Goal: Task Accomplishment & Management: Manage account settings

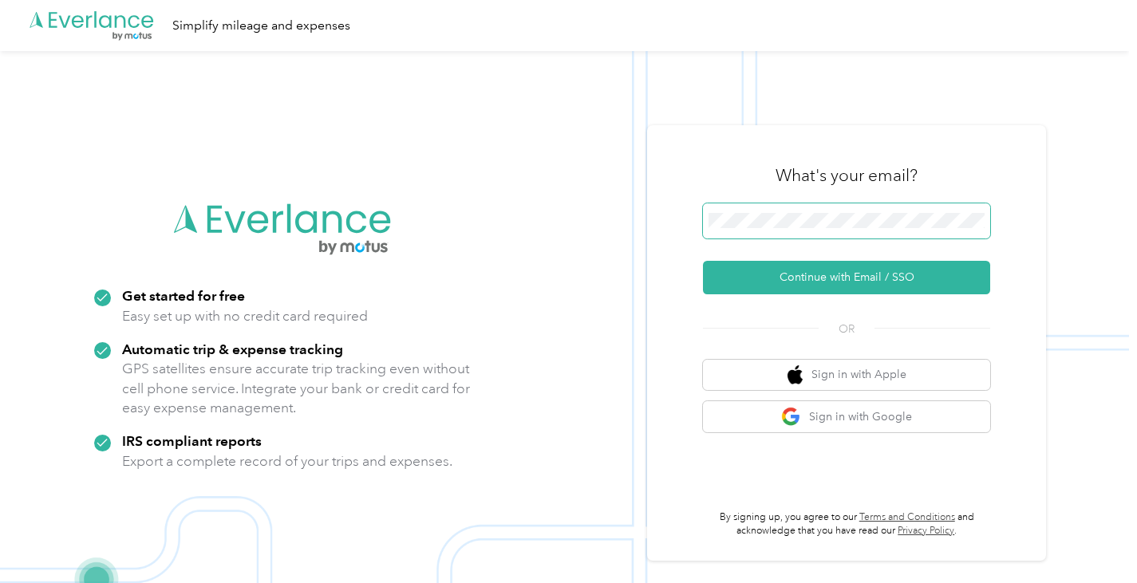
click at [770, 210] on span at bounding box center [846, 220] width 287 height 35
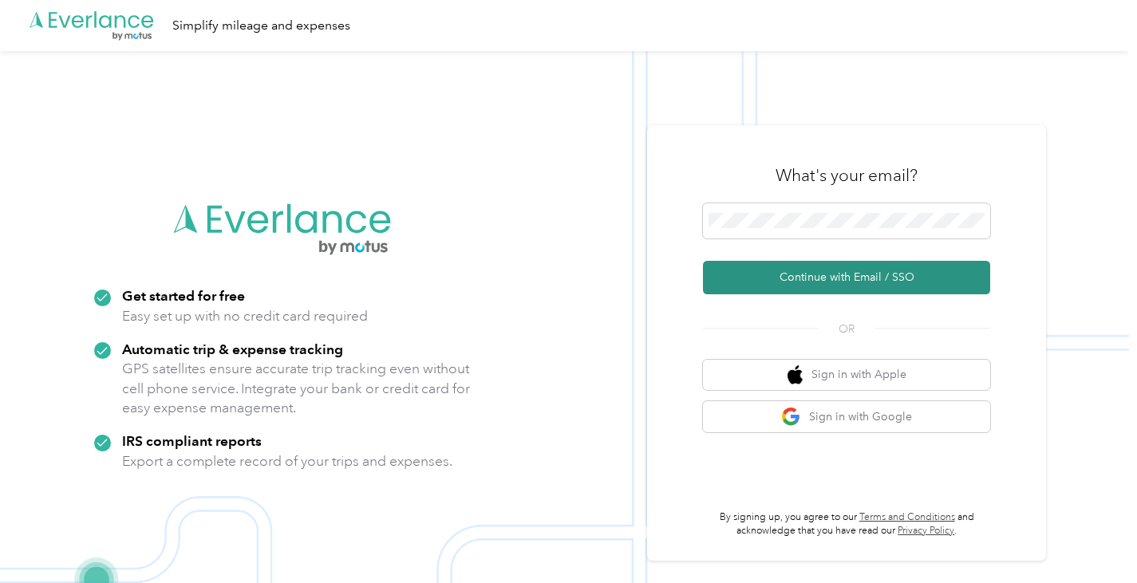
click at [836, 285] on button "Continue with Email / SSO" at bounding box center [846, 278] width 287 height 34
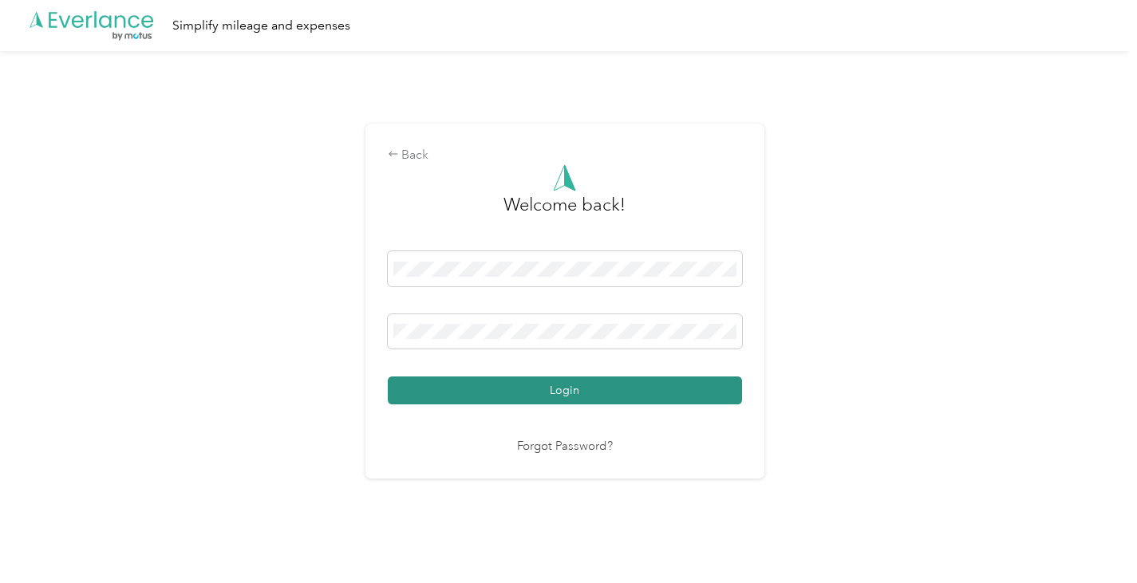
click at [577, 393] on button "Login" at bounding box center [565, 391] width 354 height 28
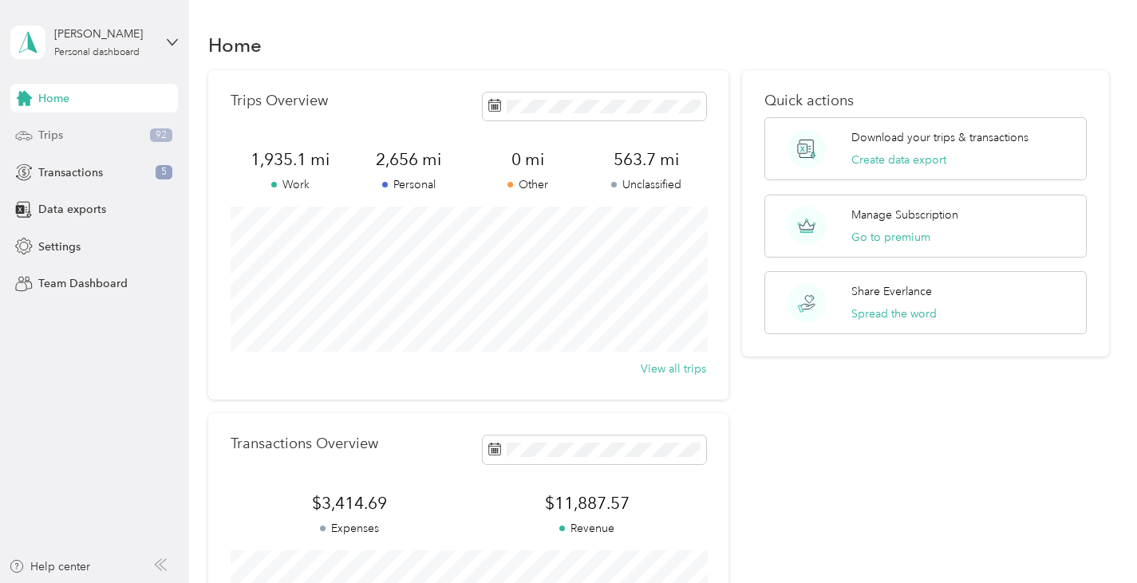
click at [89, 139] on div "Trips 92" at bounding box center [94, 135] width 168 height 29
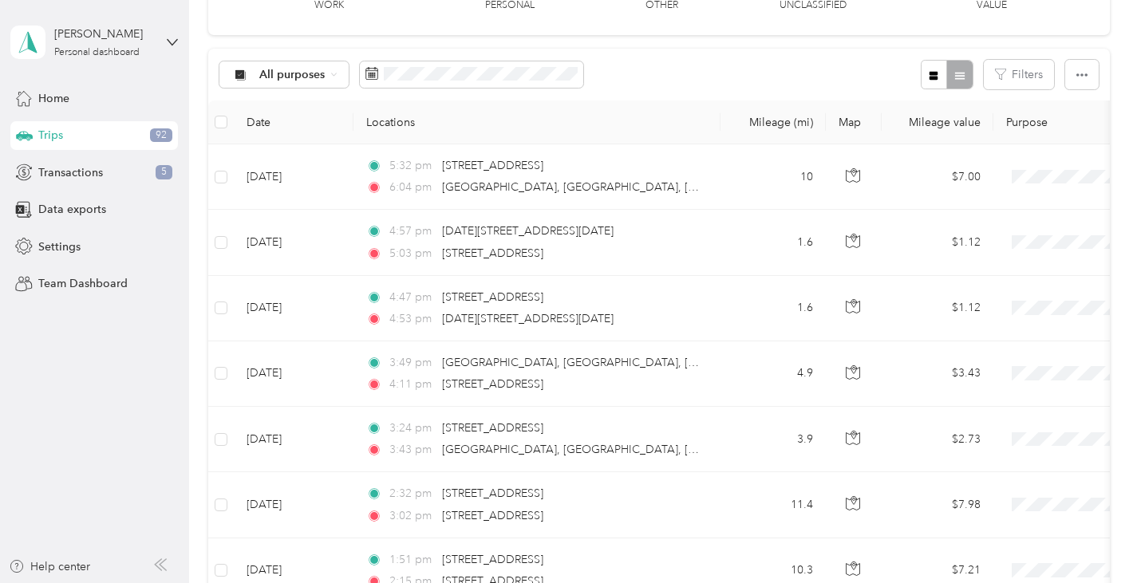
scroll to position [139, 0]
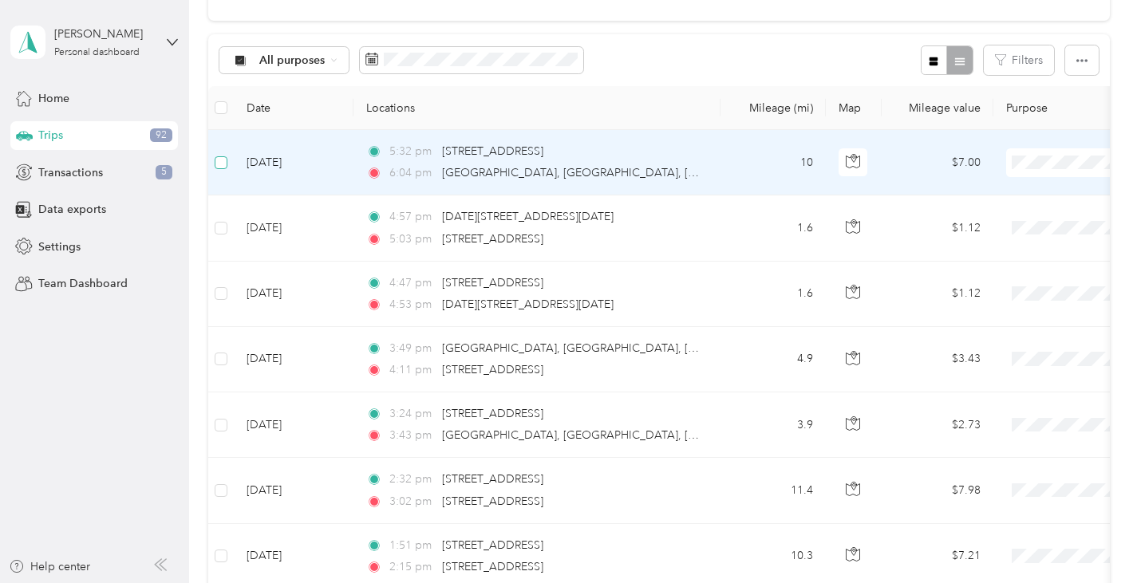
click at [225, 161] on span at bounding box center [221, 162] width 13 height 13
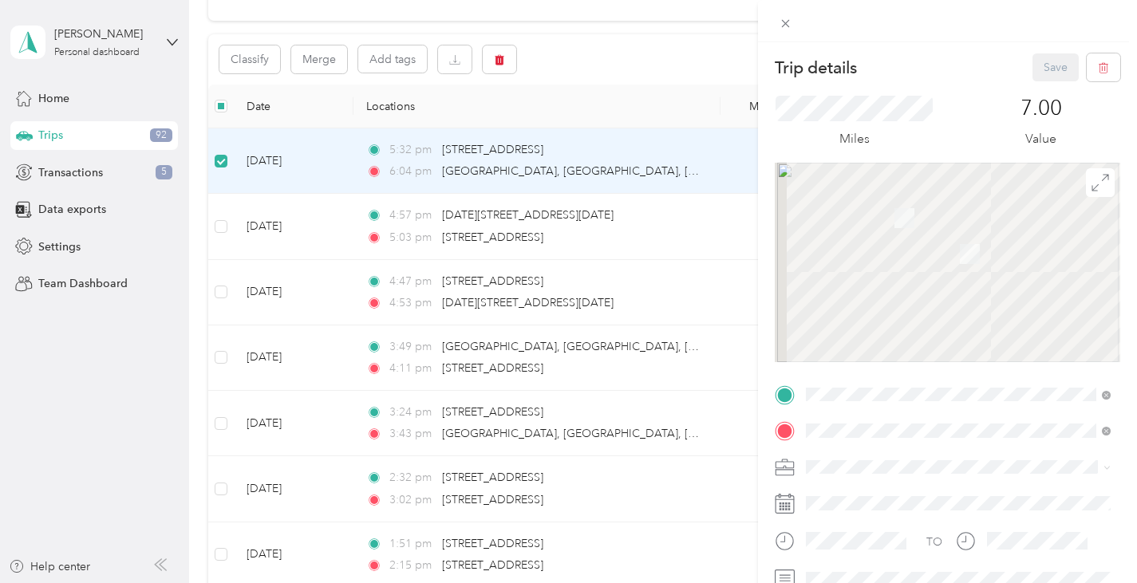
click at [223, 227] on div "Trip details Save This trip cannot be edited because it is either under review,…" at bounding box center [568, 291] width 1137 height 583
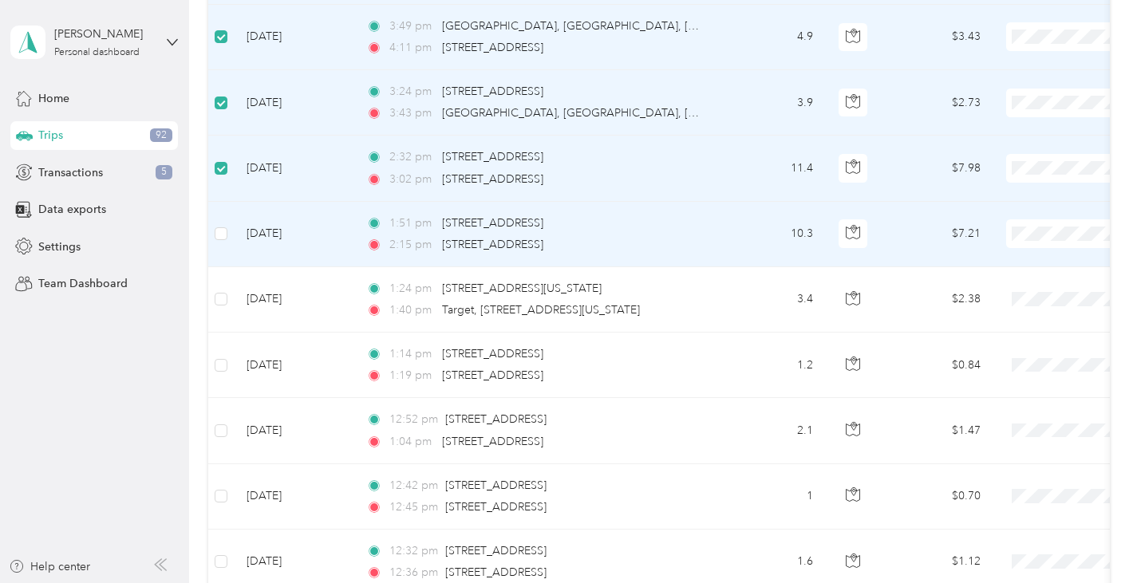
scroll to position [486, 0]
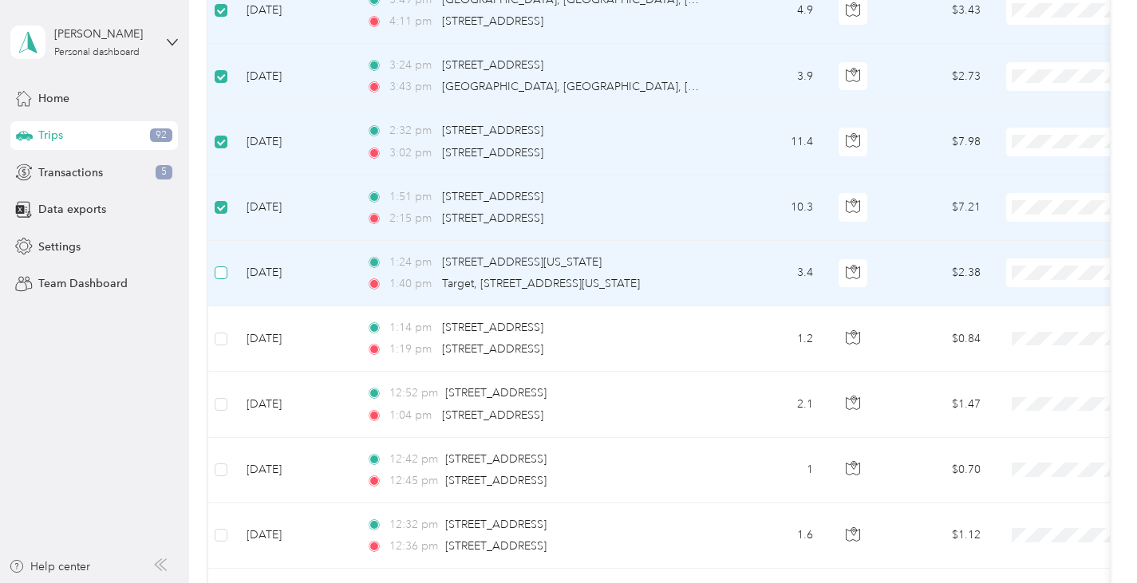
click at [221, 276] on span at bounding box center [221, 272] width 13 height 13
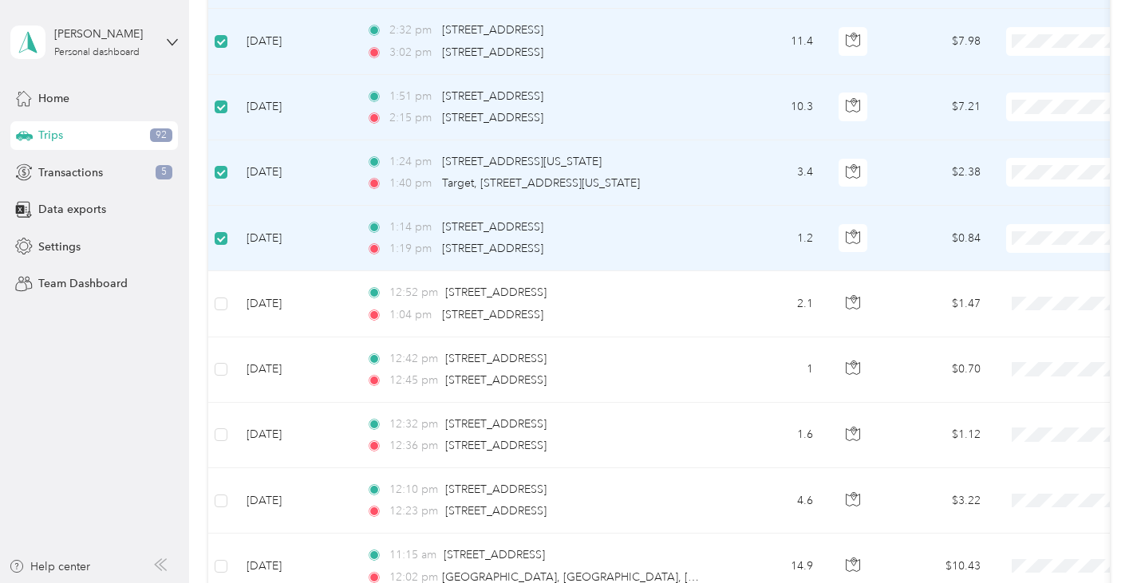
scroll to position [699, 0]
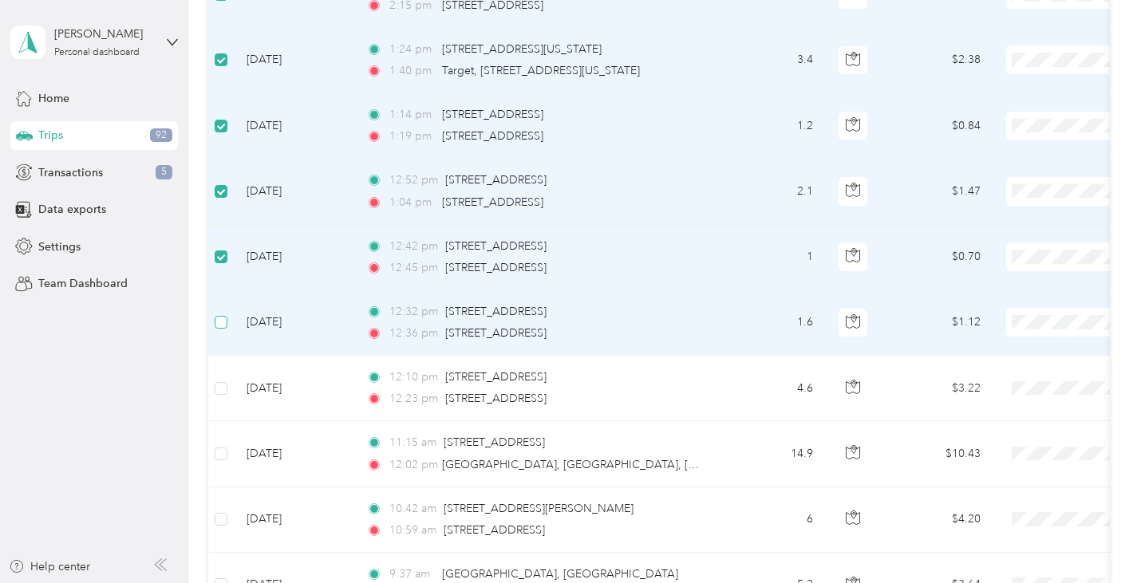
click at [225, 320] on span at bounding box center [221, 322] width 13 height 13
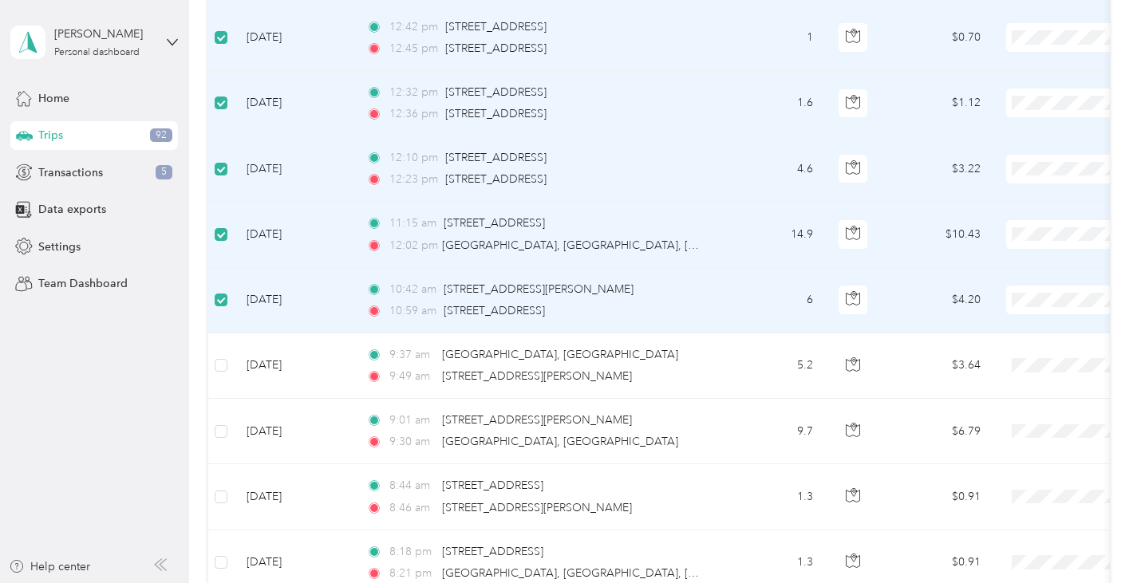
scroll to position [1117, 0]
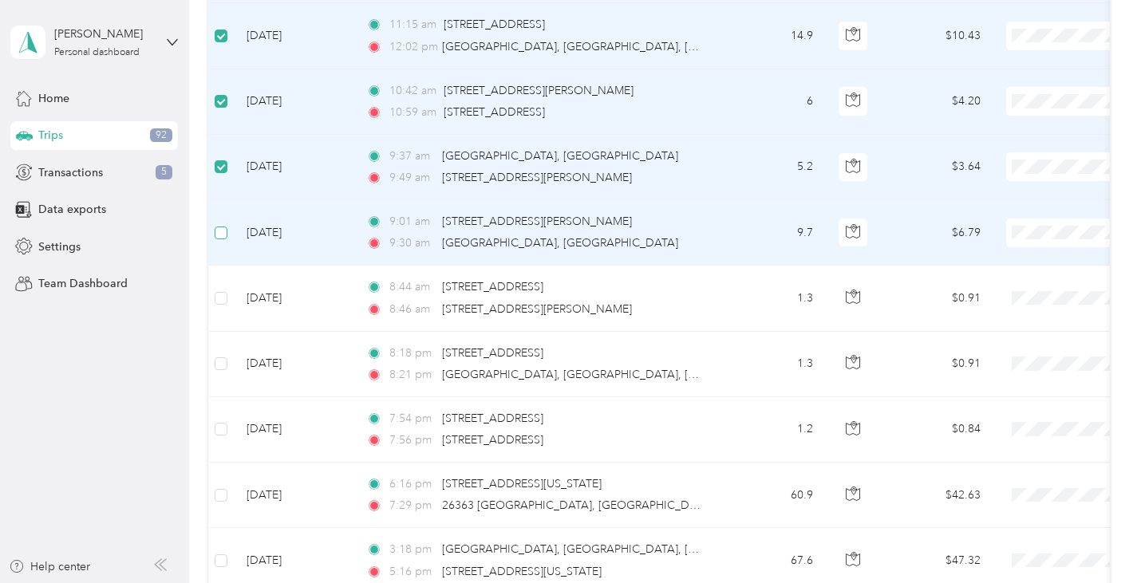
click at [223, 236] on span at bounding box center [221, 233] width 13 height 13
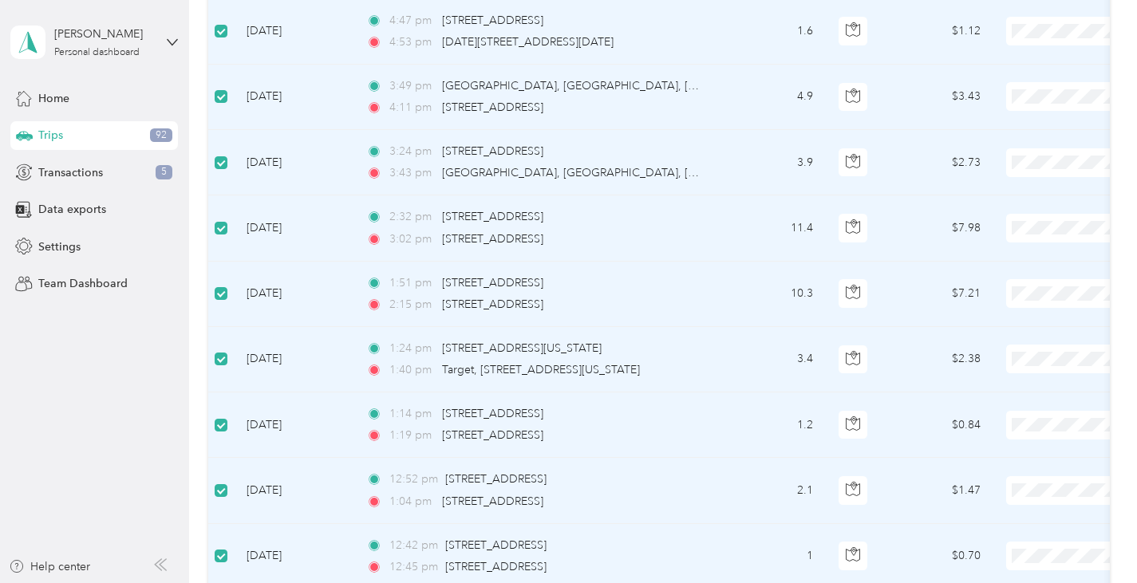
scroll to position [0, 0]
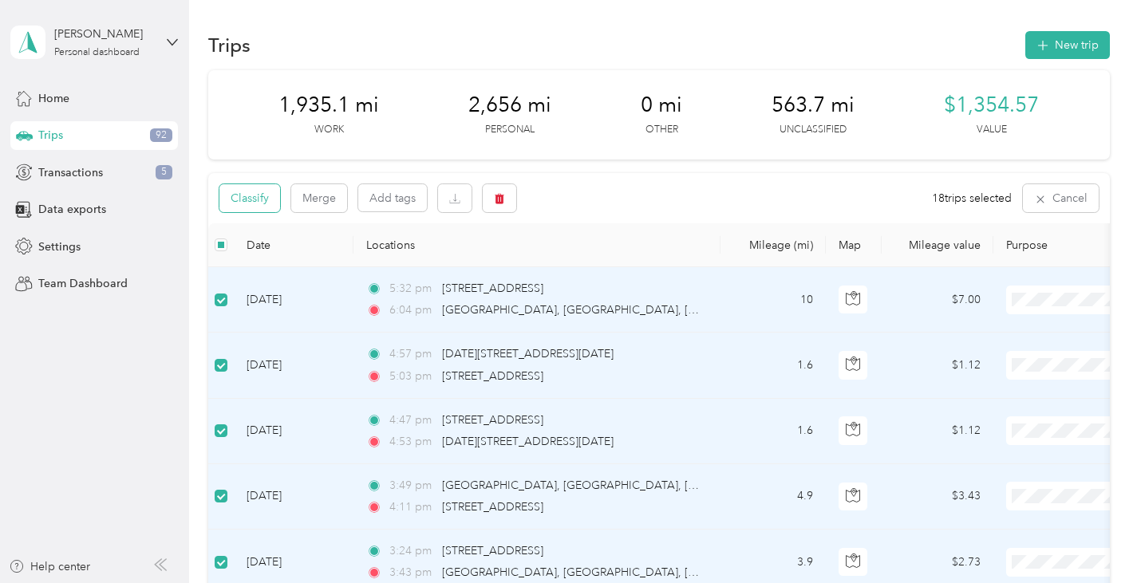
click at [235, 199] on button "Classify" at bounding box center [249, 198] width 61 height 28
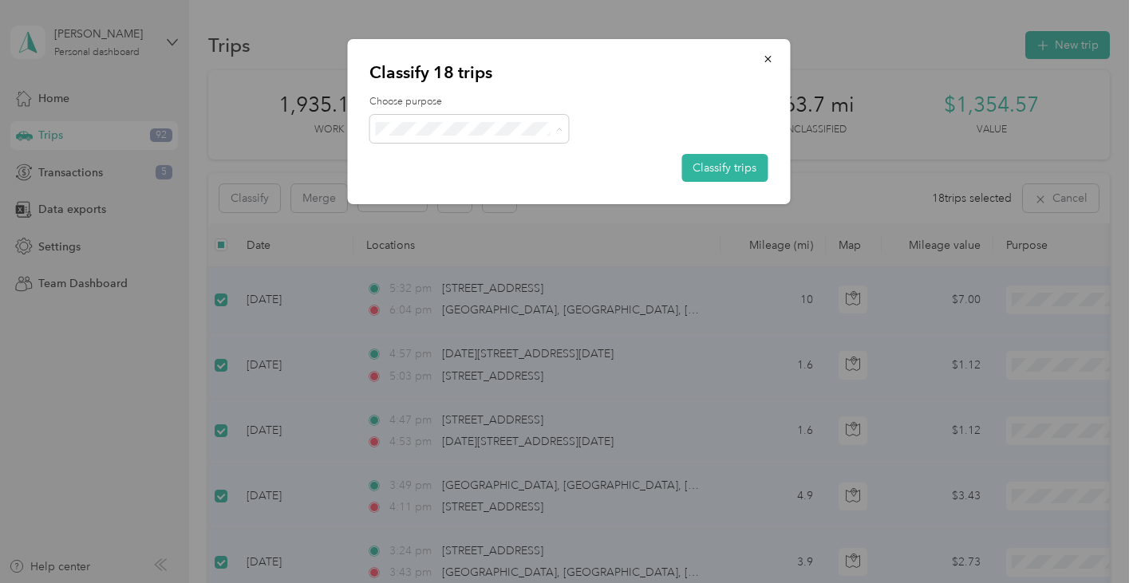
click at [431, 215] on li "Doordash" at bounding box center [468, 213] width 199 height 28
click at [736, 172] on button "Classify trips" at bounding box center [724, 168] width 86 height 28
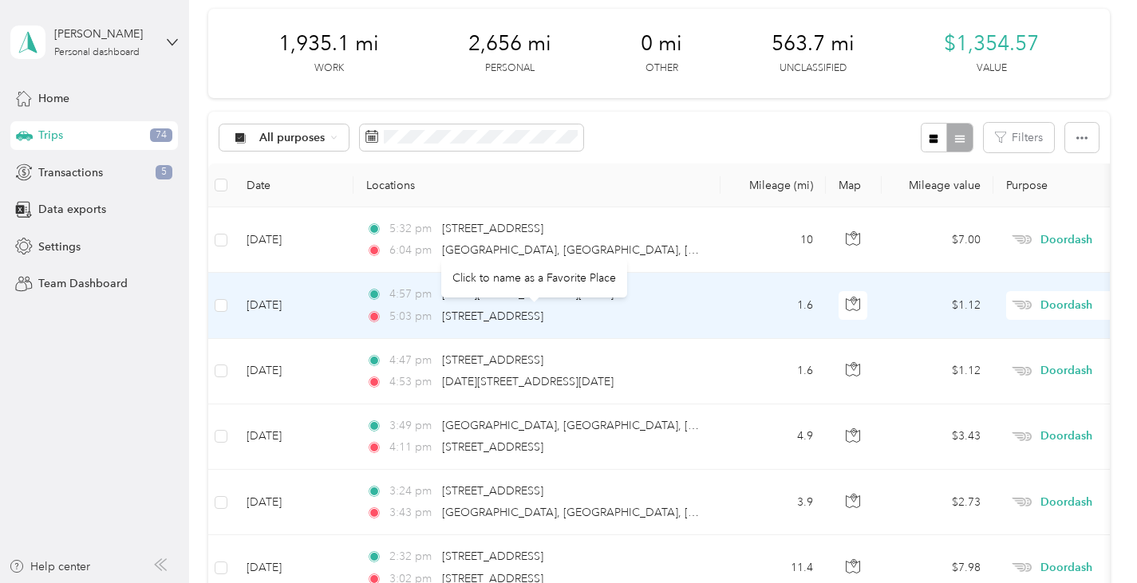
scroll to position [24, 0]
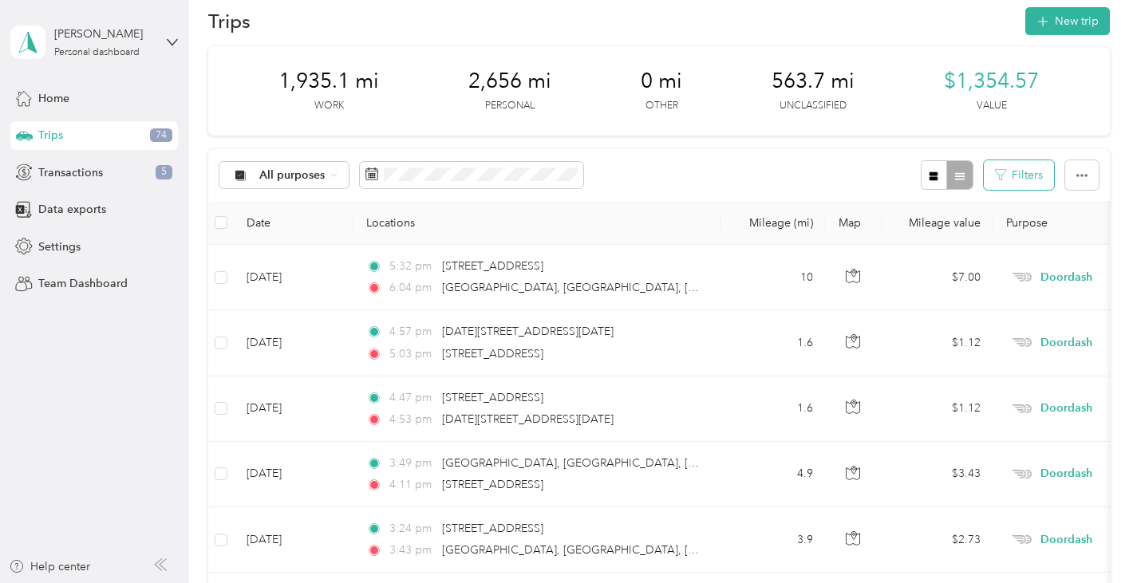
click at [1035, 177] on button "Filters" at bounding box center [1019, 175] width 70 height 30
click at [935, 176] on icon "button" at bounding box center [933, 176] width 9 height 9
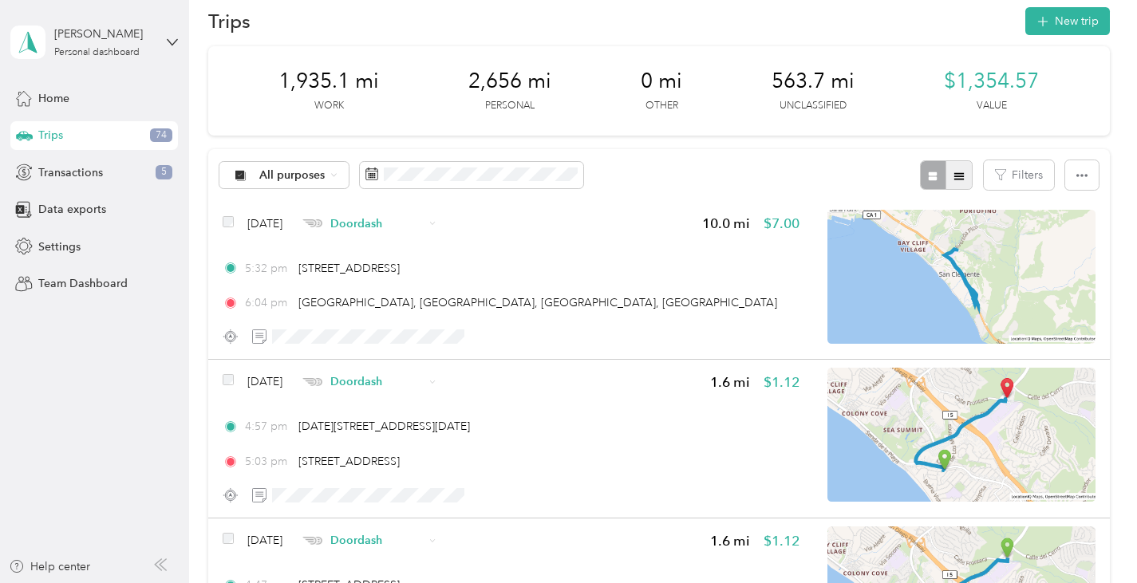
click at [964, 179] on icon "button" at bounding box center [958, 176] width 11 height 11
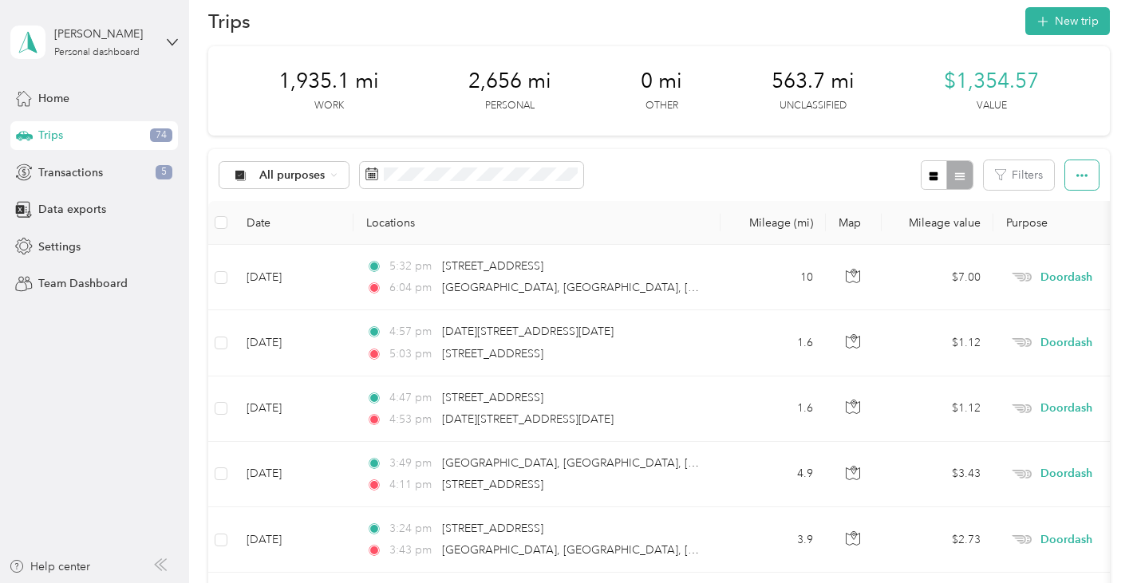
click at [1087, 179] on icon "button" at bounding box center [1081, 175] width 11 height 11
click at [1087, 173] on icon "button" at bounding box center [1081, 175] width 11 height 11
click at [1034, 174] on button "Filters" at bounding box center [1019, 175] width 70 height 30
click at [810, 172] on div "All purposes Filters" at bounding box center [658, 175] width 901 height 52
click at [263, 180] on span "All purposes" at bounding box center [292, 175] width 66 height 11
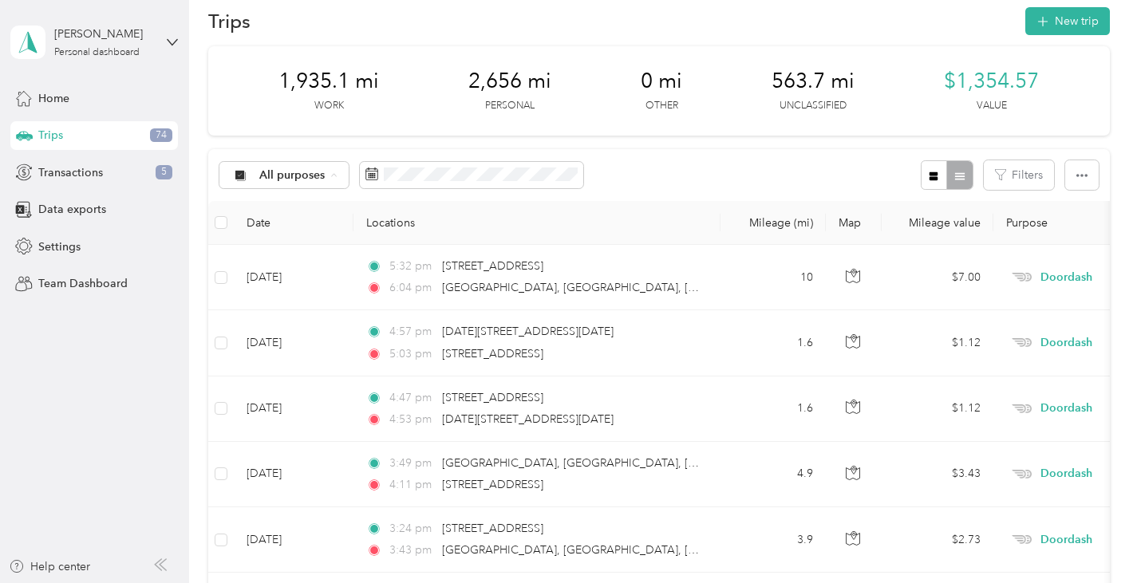
click at [287, 231] on span "Unclassified" at bounding box center [297, 231] width 77 height 17
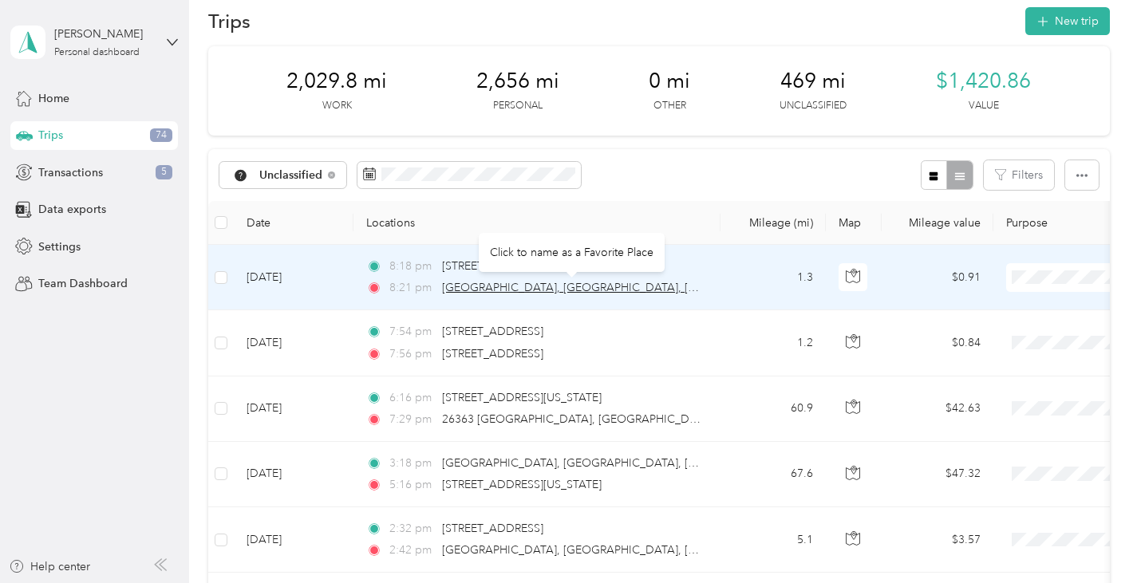
scroll to position [27, 0]
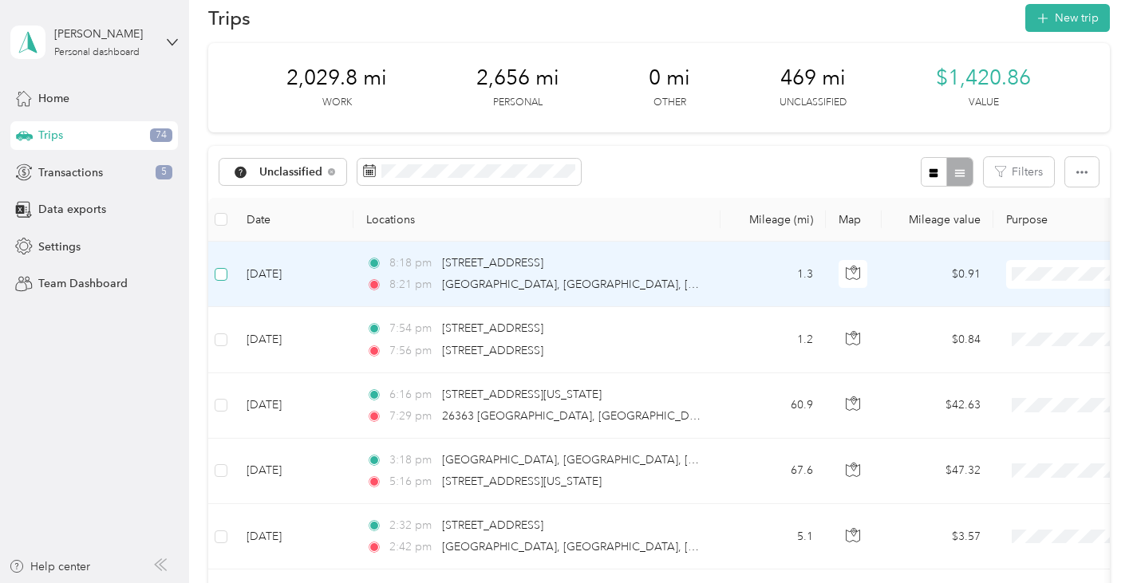
click at [226, 274] on span at bounding box center [221, 274] width 13 height 13
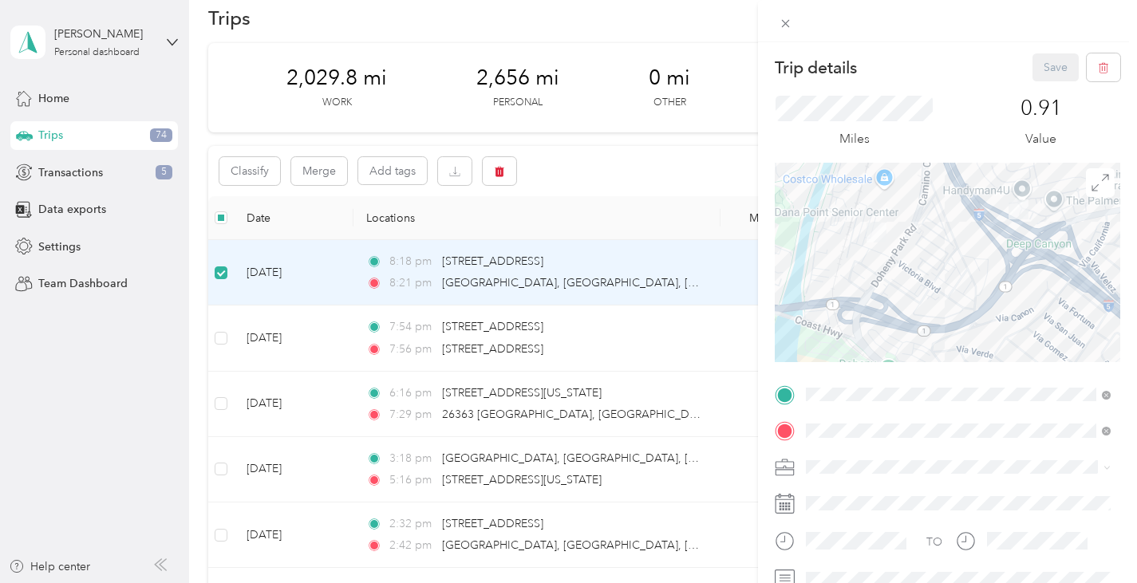
click at [221, 336] on div "Trip details Save This trip cannot be edited because it is either under review,…" at bounding box center [568, 291] width 1137 height 583
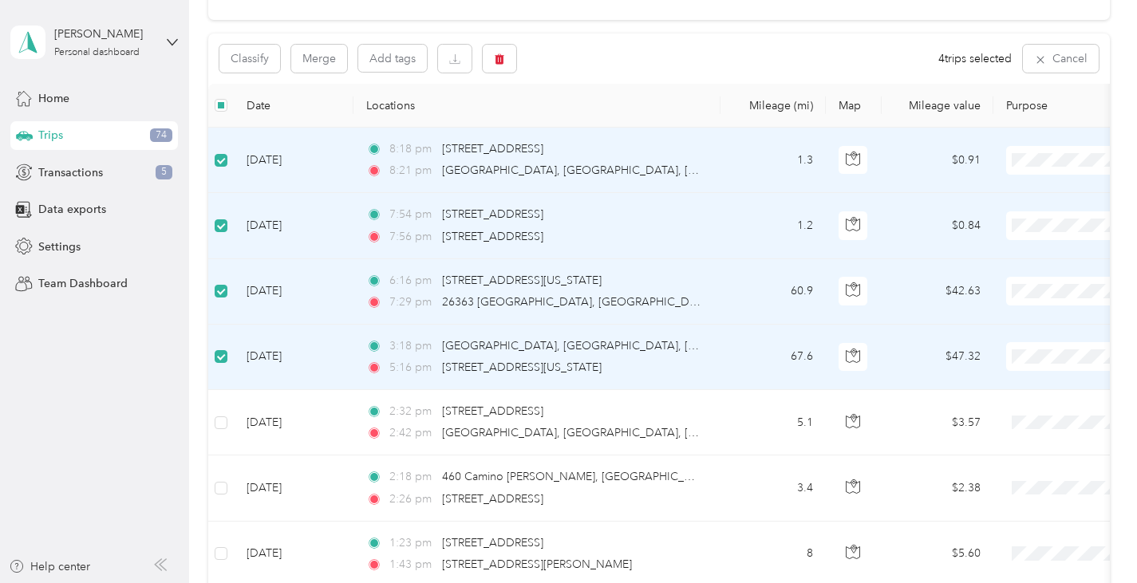
scroll to position [37, 0]
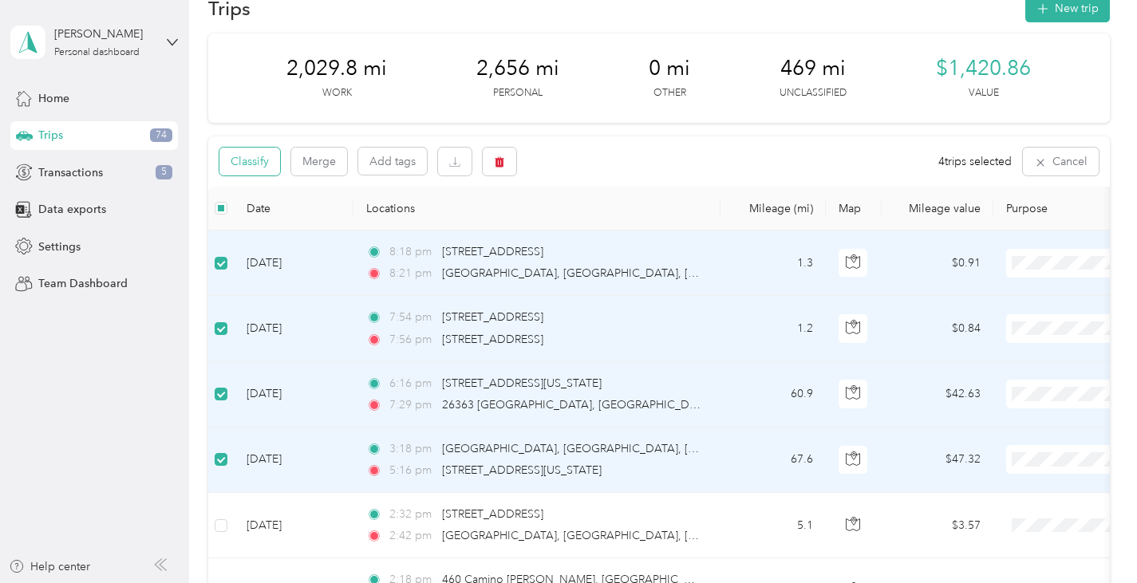
click at [251, 157] on button "Classify" at bounding box center [249, 162] width 61 height 28
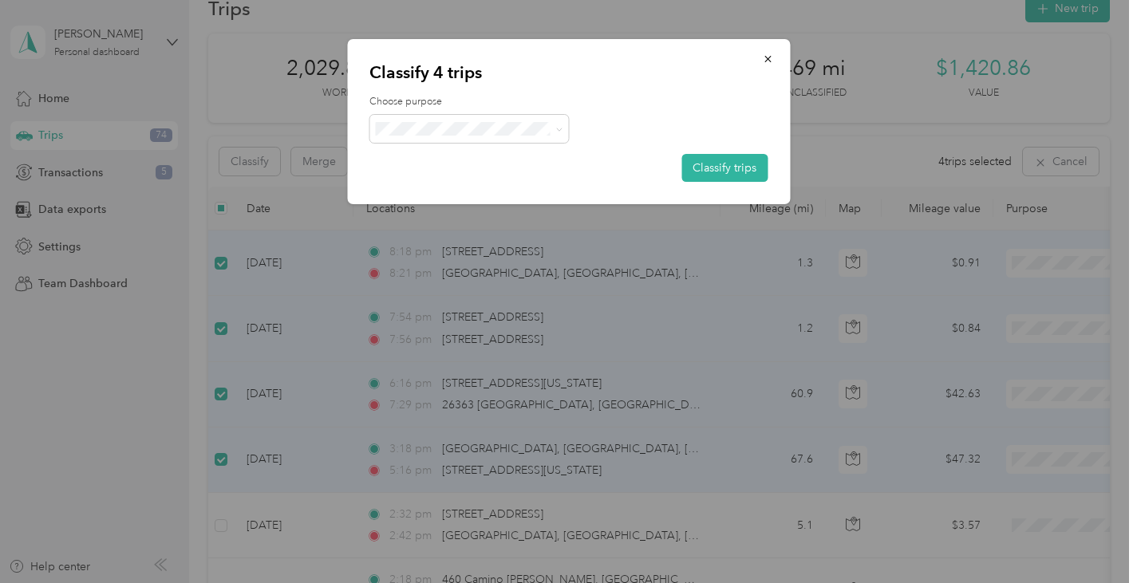
click at [438, 182] on span "Personal" at bounding box center [483, 180] width 148 height 17
click at [745, 167] on button "Classify trips" at bounding box center [724, 168] width 86 height 28
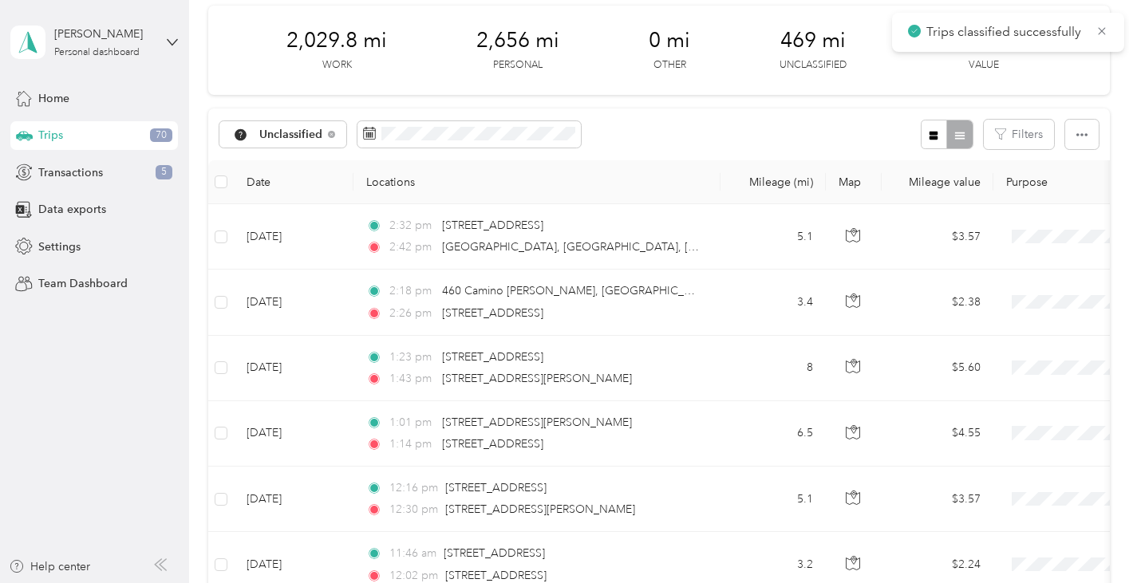
scroll to position [93, 0]
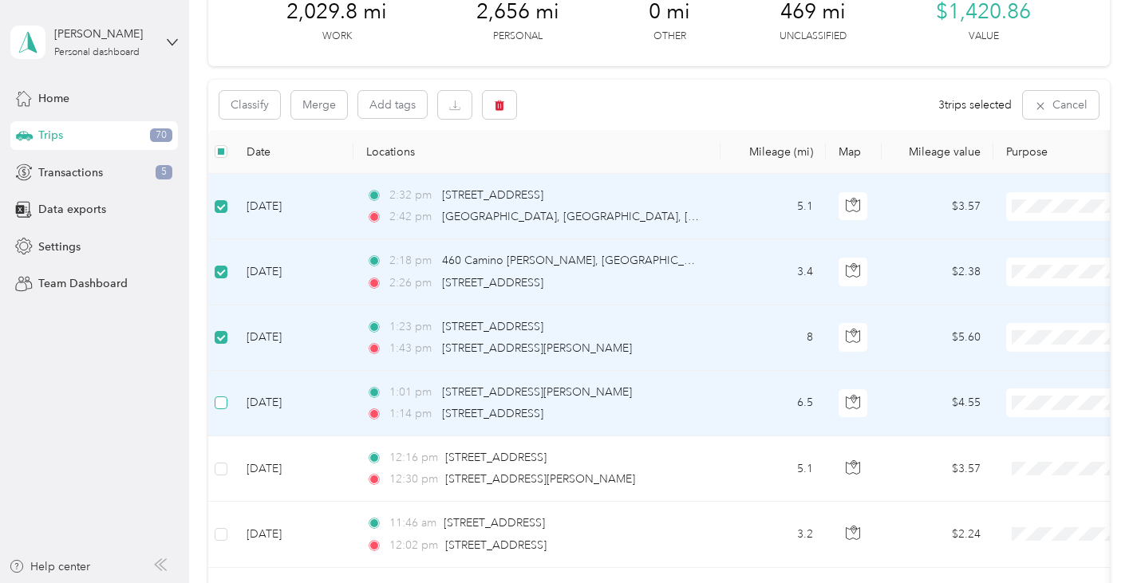
click at [227, 404] on span at bounding box center [221, 402] width 13 height 13
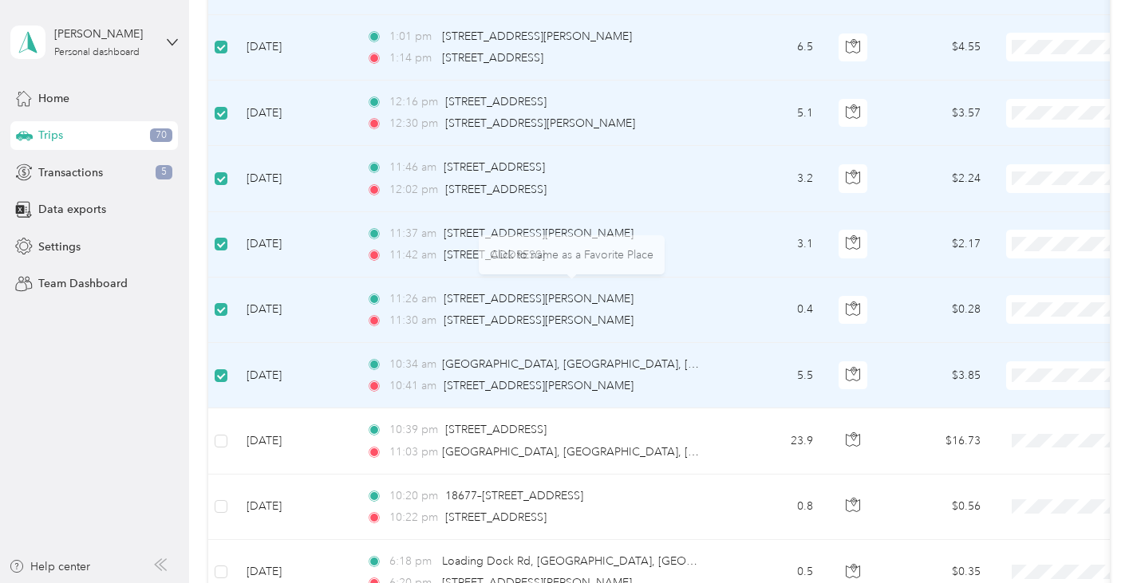
scroll to position [0, 0]
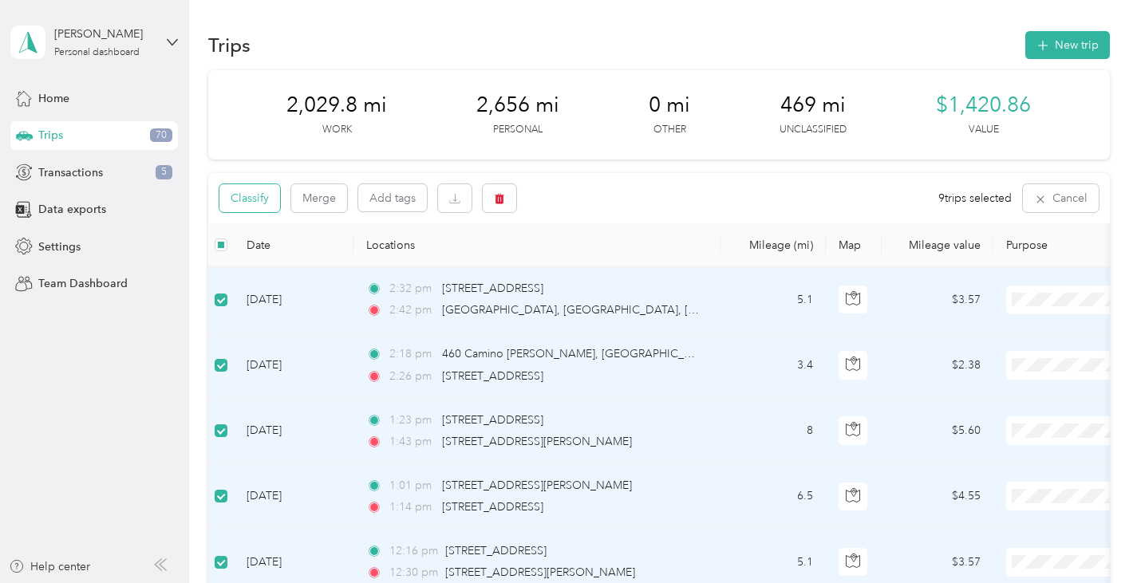
click at [253, 193] on button "Classify" at bounding box center [249, 198] width 61 height 28
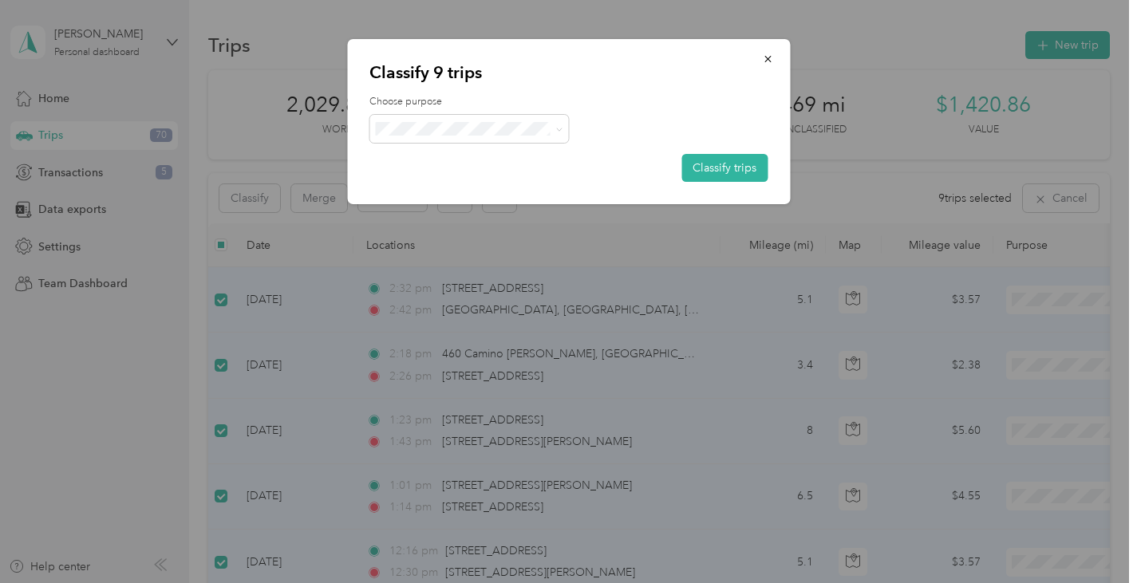
click at [436, 214] on span "Doordash" at bounding box center [483, 207] width 148 height 17
click at [732, 164] on button "Classify trips" at bounding box center [724, 168] width 86 height 28
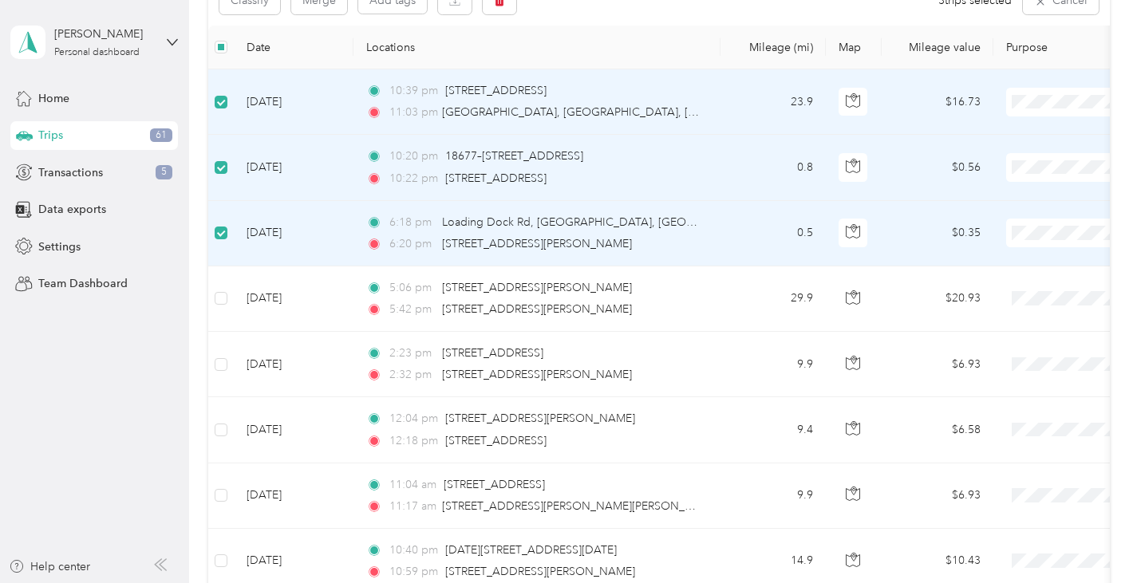
scroll to position [300, 0]
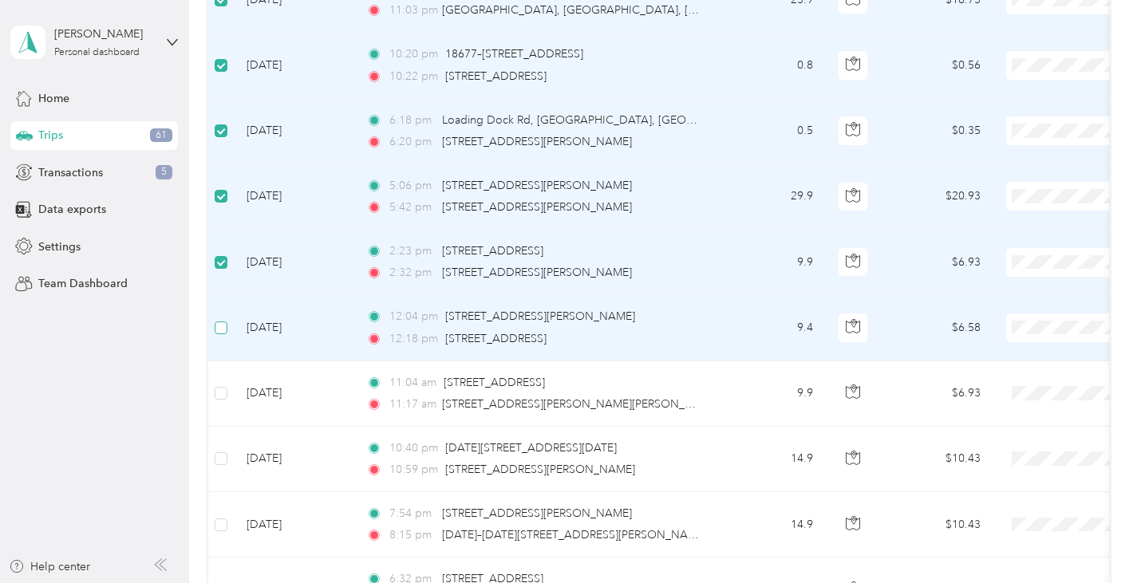
click at [223, 330] on span at bounding box center [221, 327] width 13 height 13
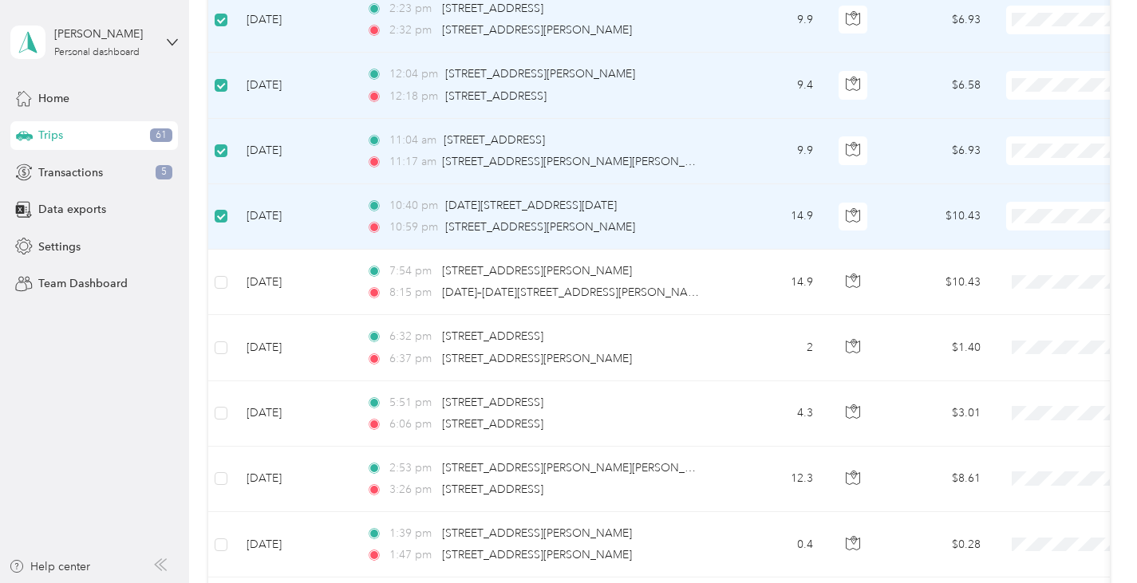
scroll to position [643, 0]
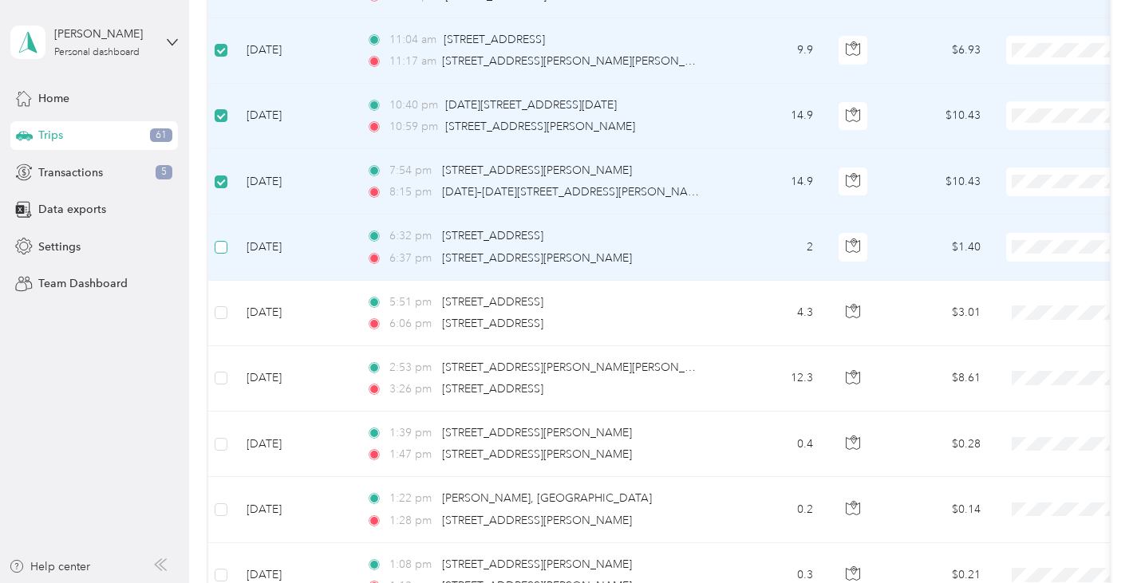
click at [223, 250] on span at bounding box center [221, 247] width 13 height 13
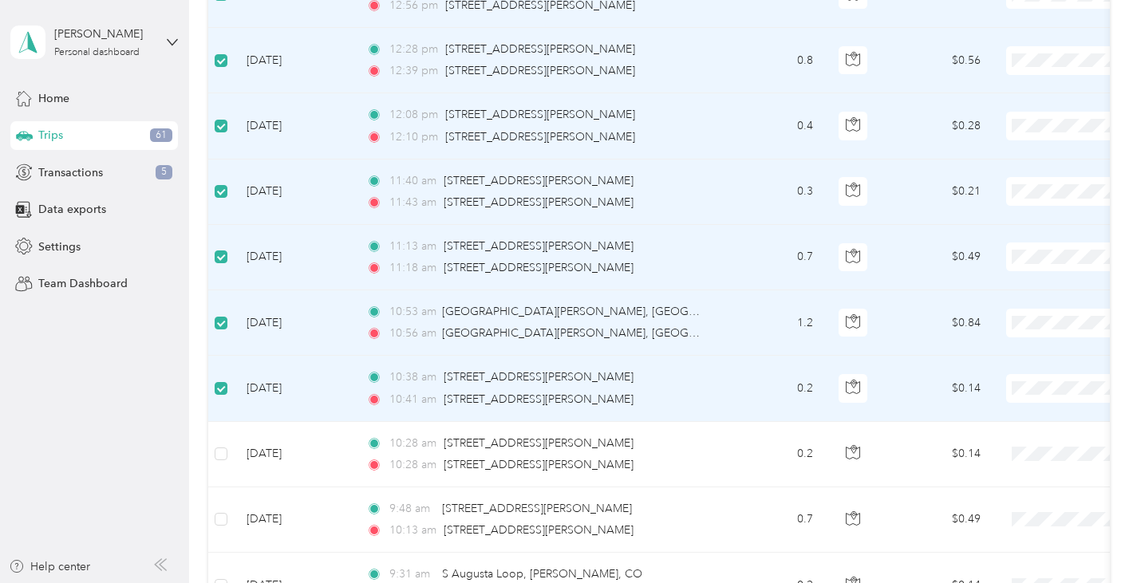
scroll to position [1519, 0]
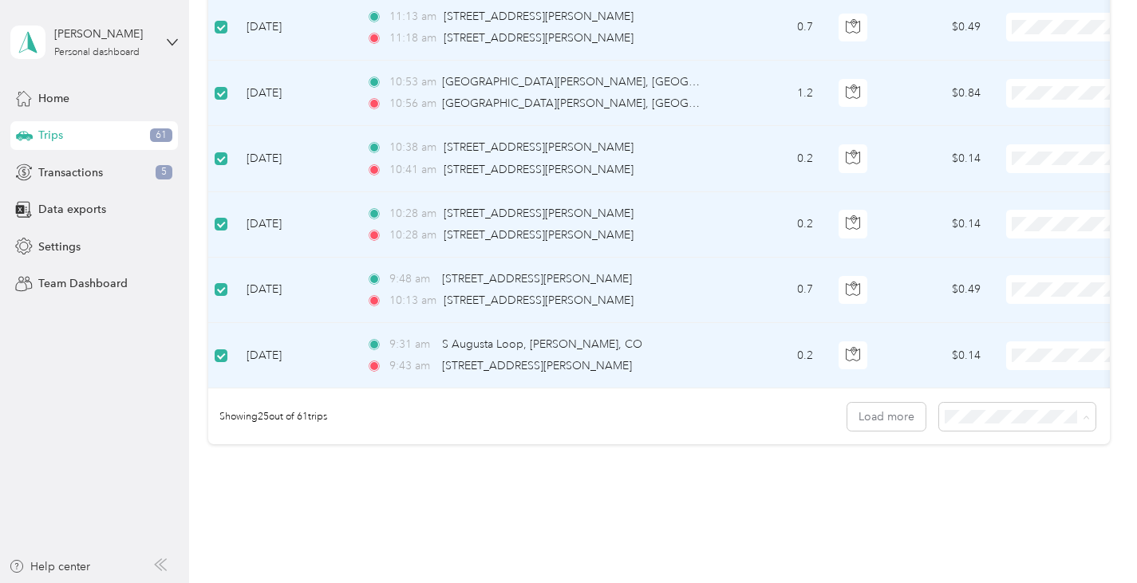
click at [1001, 501] on span "100 per load" at bounding box center [986, 506] width 65 height 14
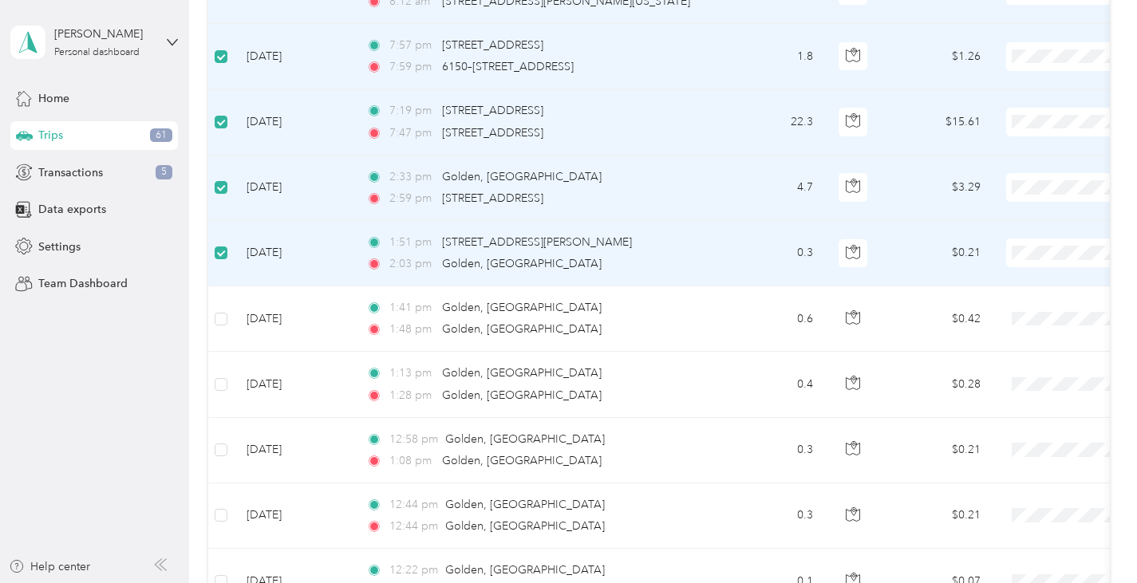
scroll to position [2220, 0]
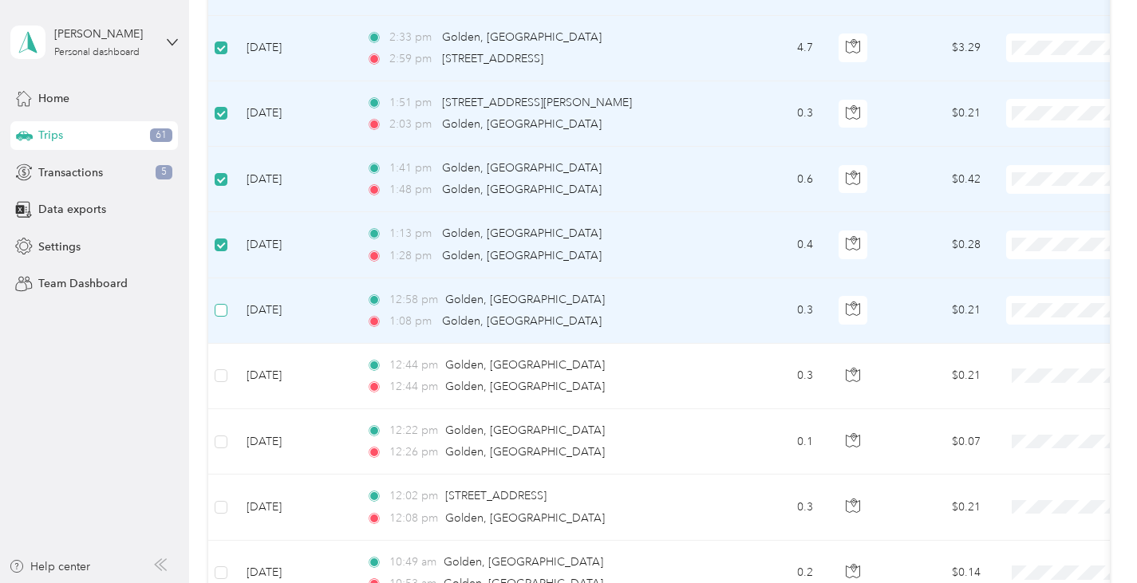
click at [220, 317] on label at bounding box center [221, 311] width 13 height 18
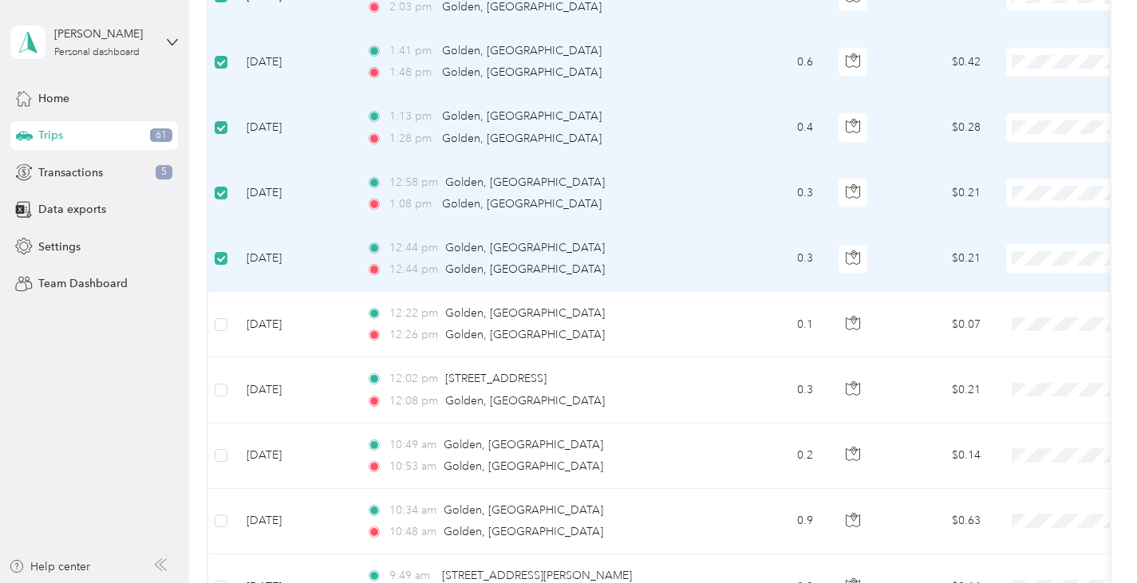
scroll to position [2471, 0]
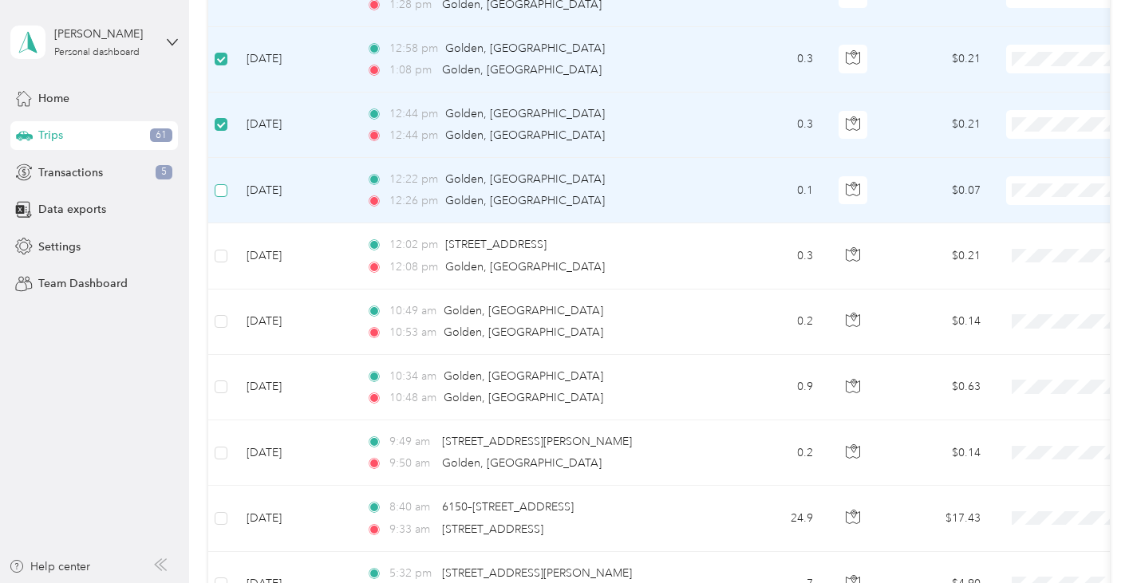
click at [220, 196] on label at bounding box center [221, 191] width 13 height 18
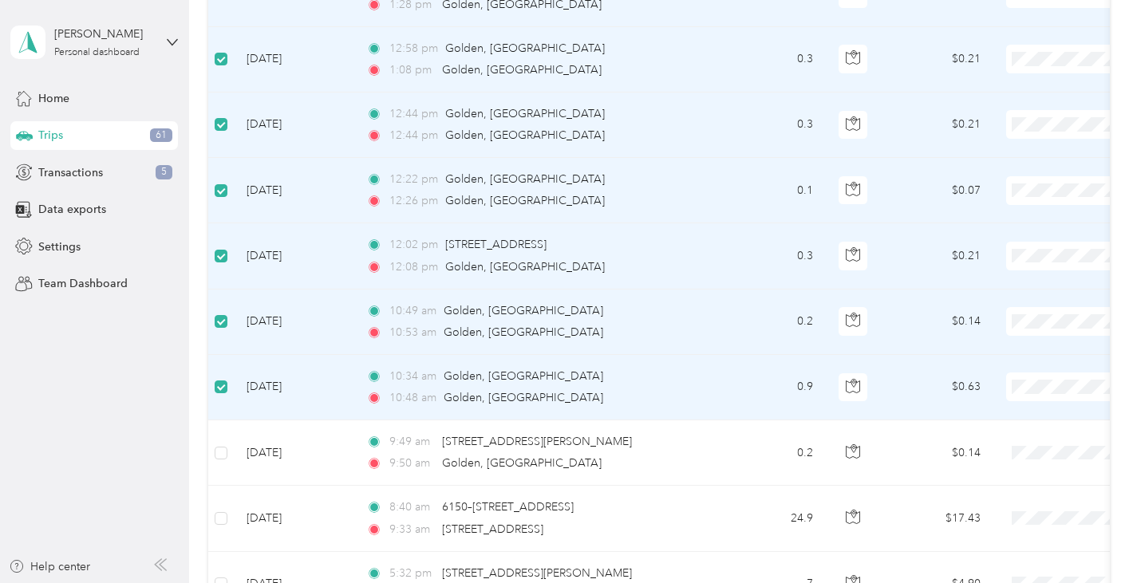
scroll to position [2650, 0]
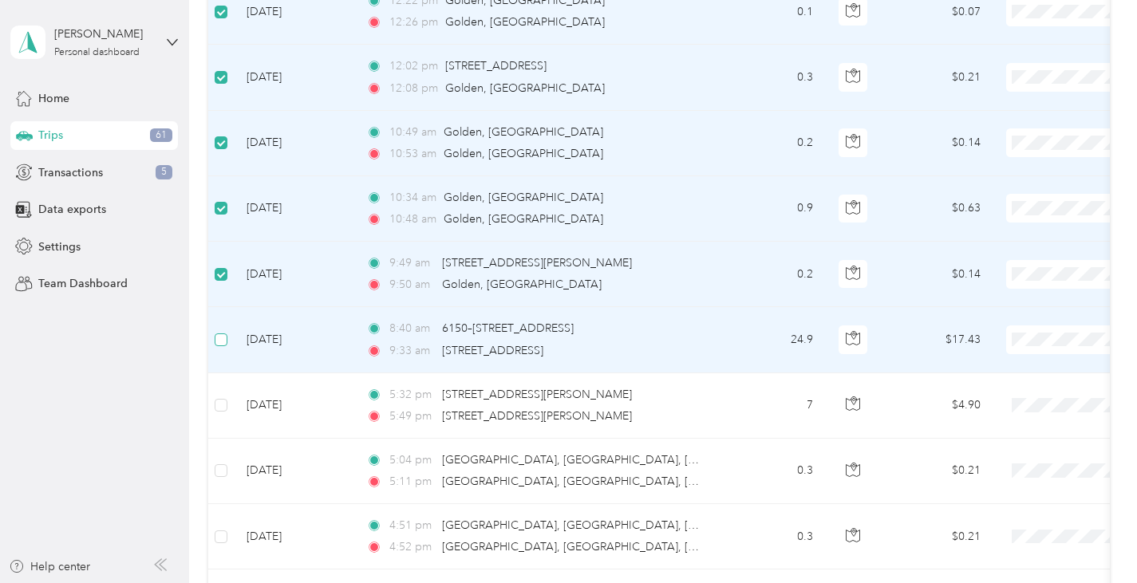
click at [225, 341] on span at bounding box center [221, 339] width 13 height 13
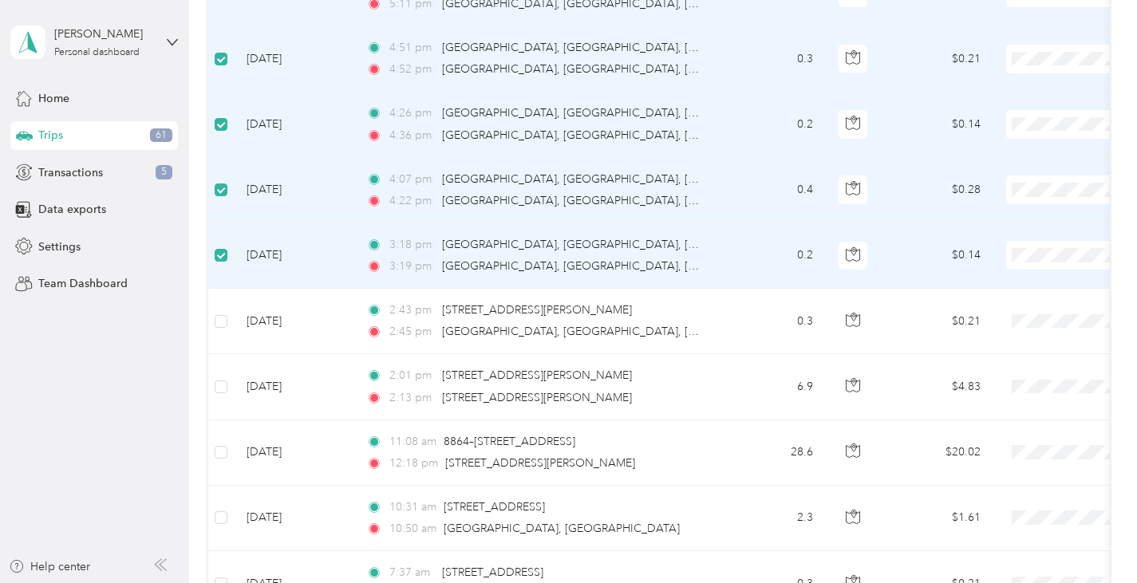
scroll to position [3196, 0]
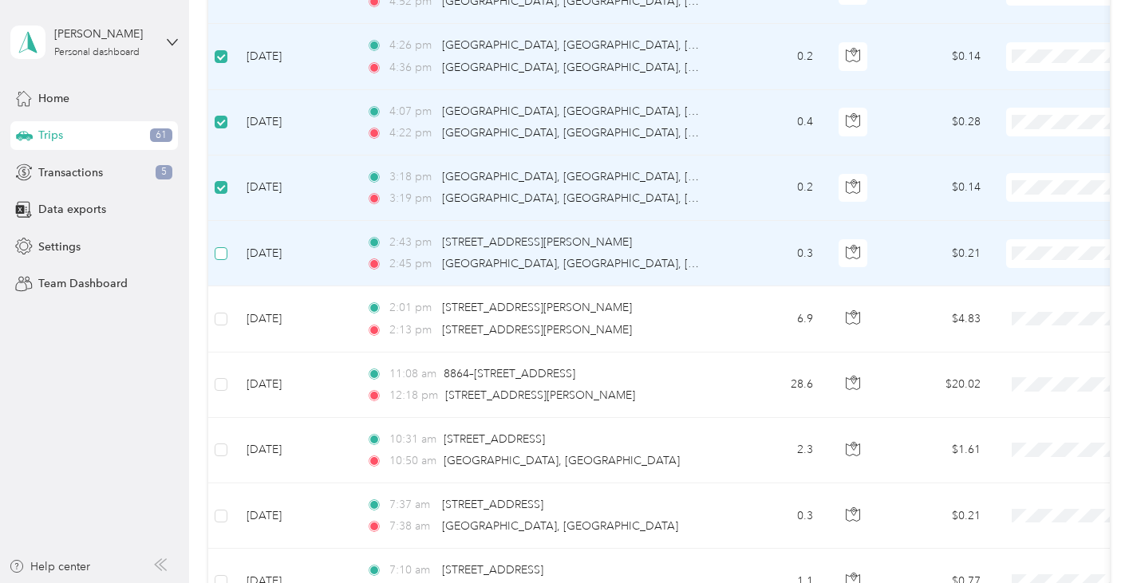
click at [225, 255] on span at bounding box center [221, 253] width 13 height 13
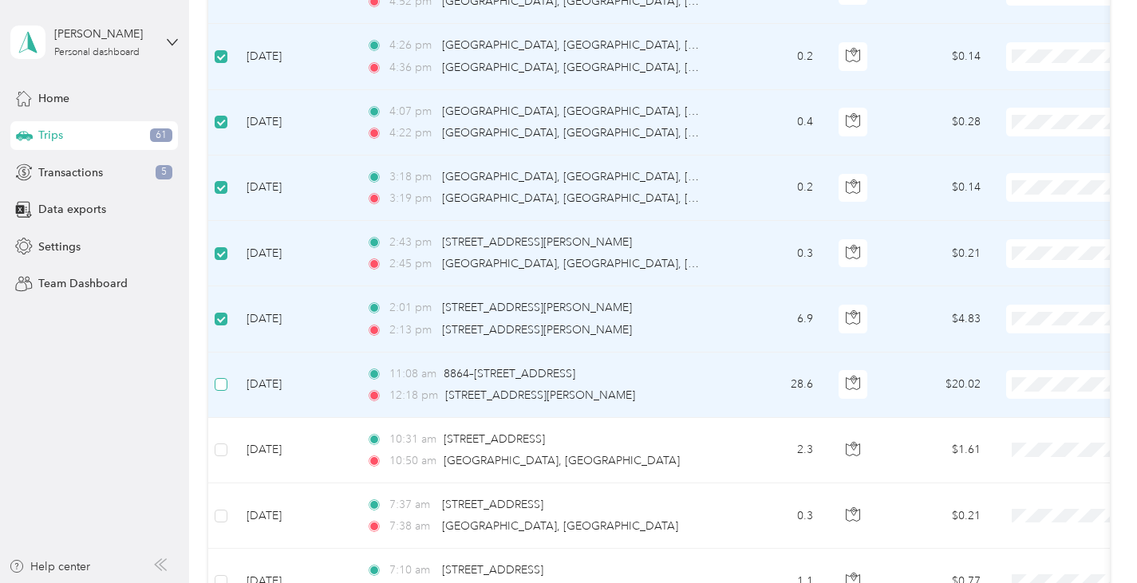
click at [220, 390] on span at bounding box center [221, 384] width 13 height 13
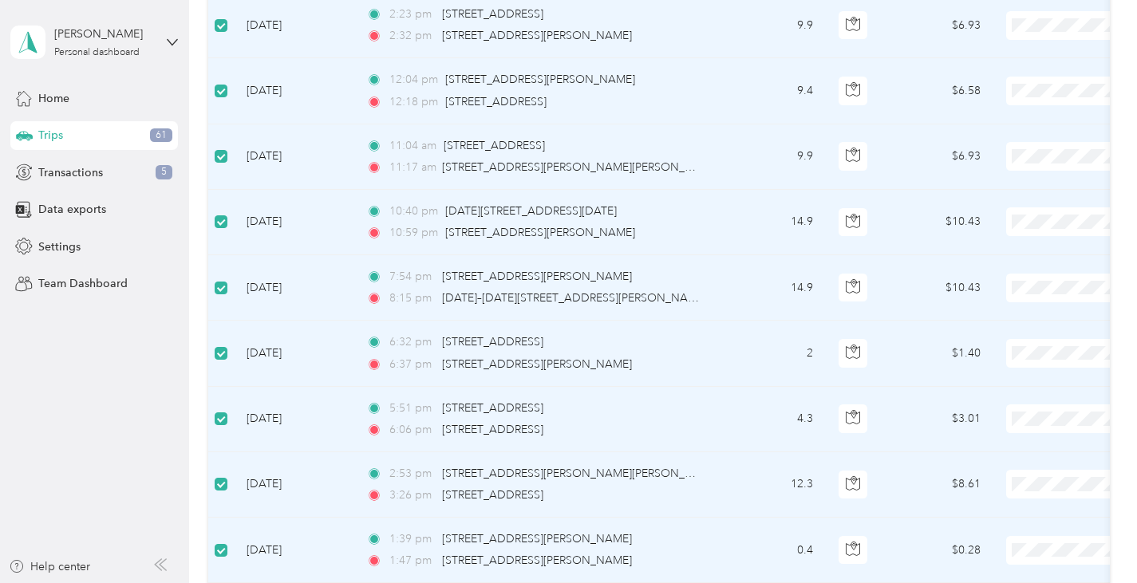
scroll to position [0, 0]
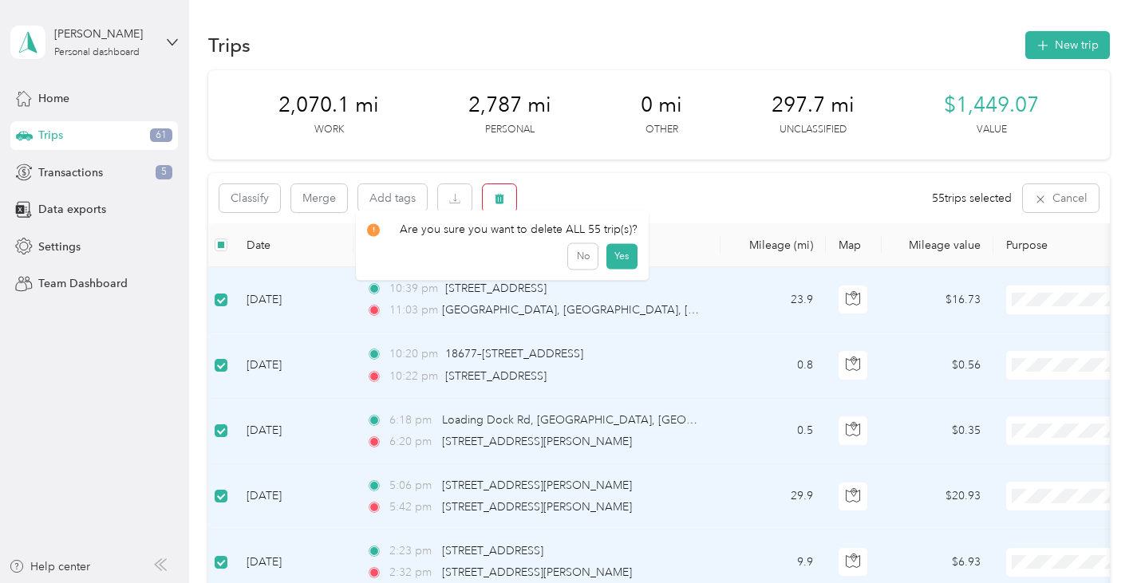
click at [499, 198] on icon "button" at bounding box center [500, 199] width 10 height 10
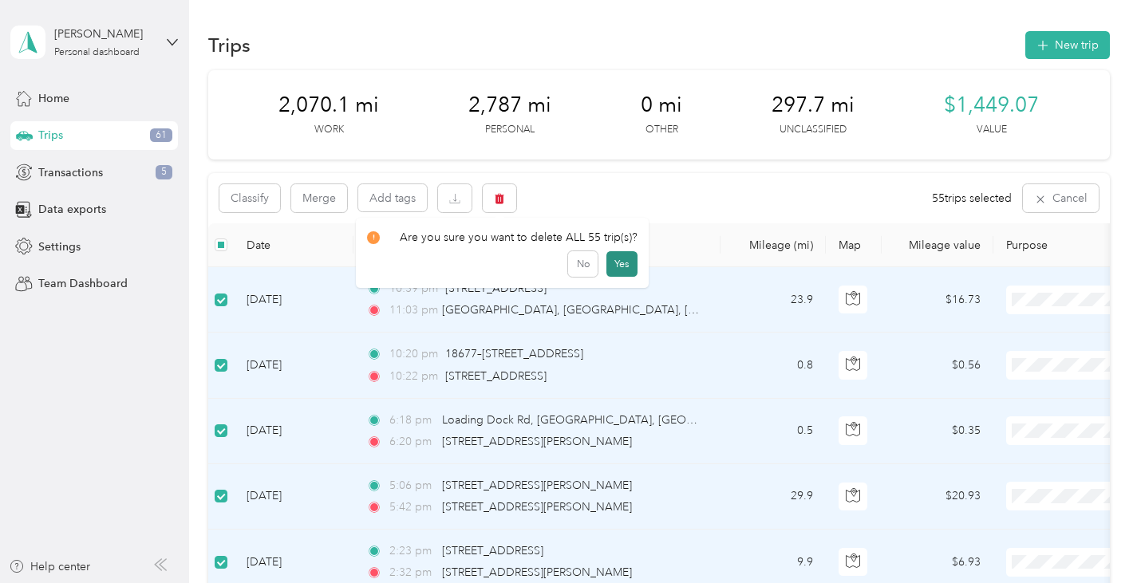
click at [627, 266] on button "Yes" at bounding box center [621, 264] width 31 height 26
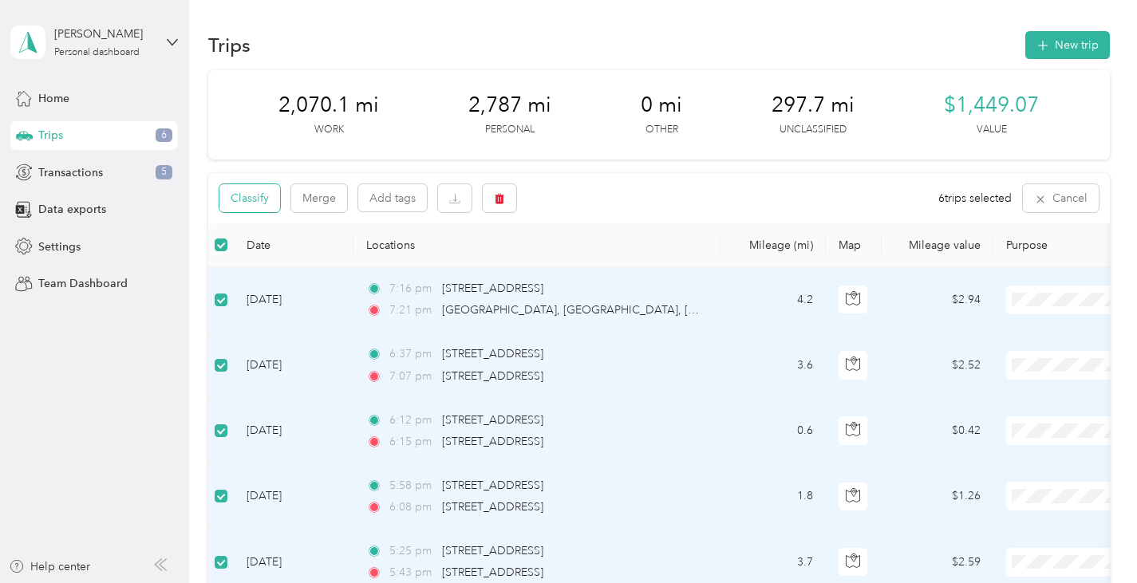
click at [250, 199] on button "Classify" at bounding box center [249, 198] width 61 height 28
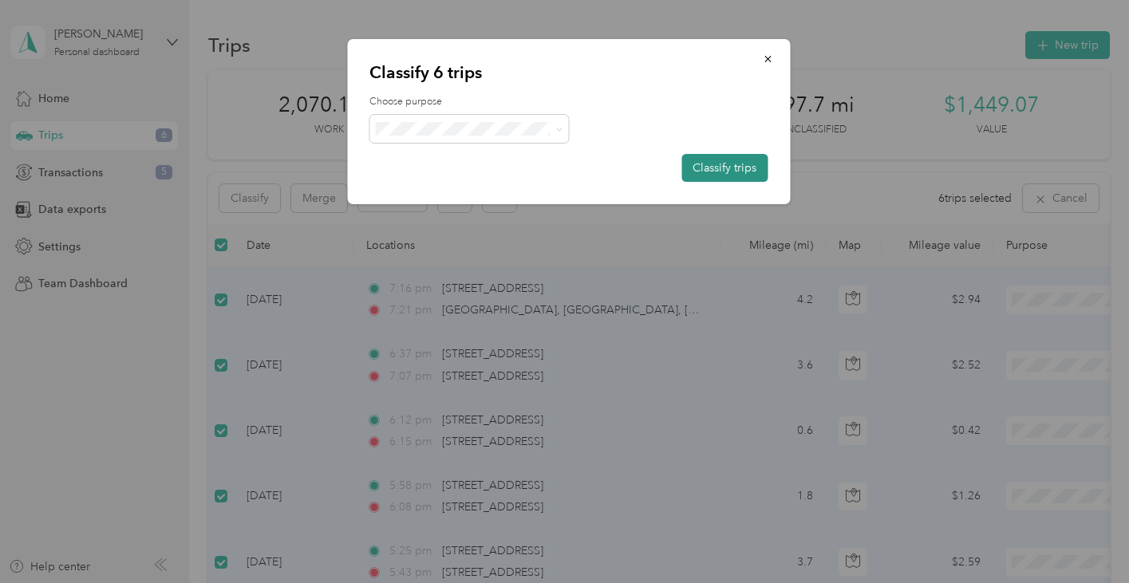
click at [740, 172] on button "Classify trips" at bounding box center [724, 168] width 86 height 28
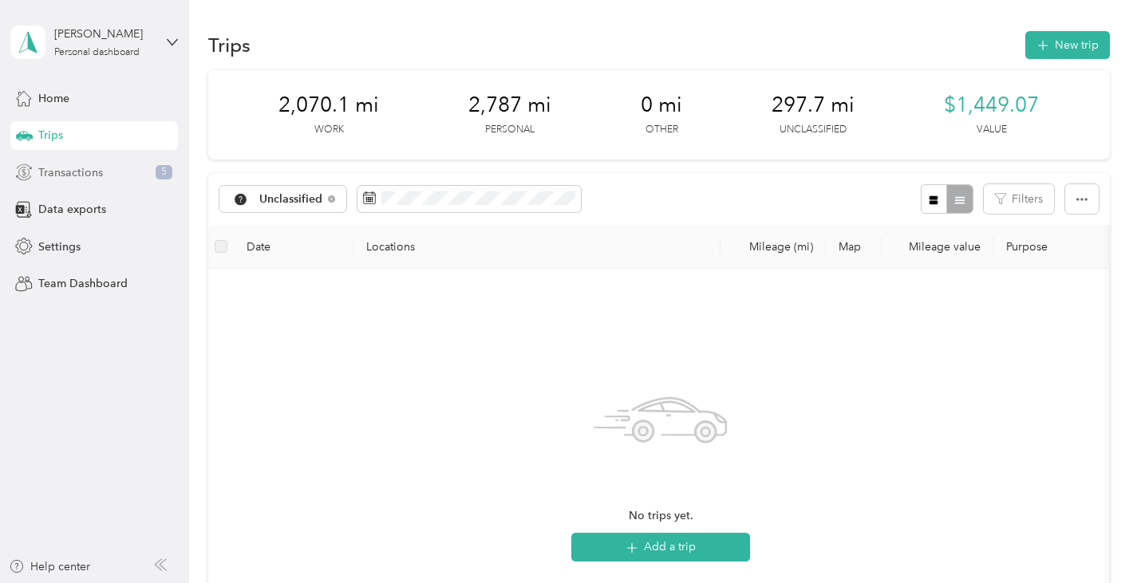
click at [61, 170] on span "Transactions" at bounding box center [70, 172] width 65 height 17
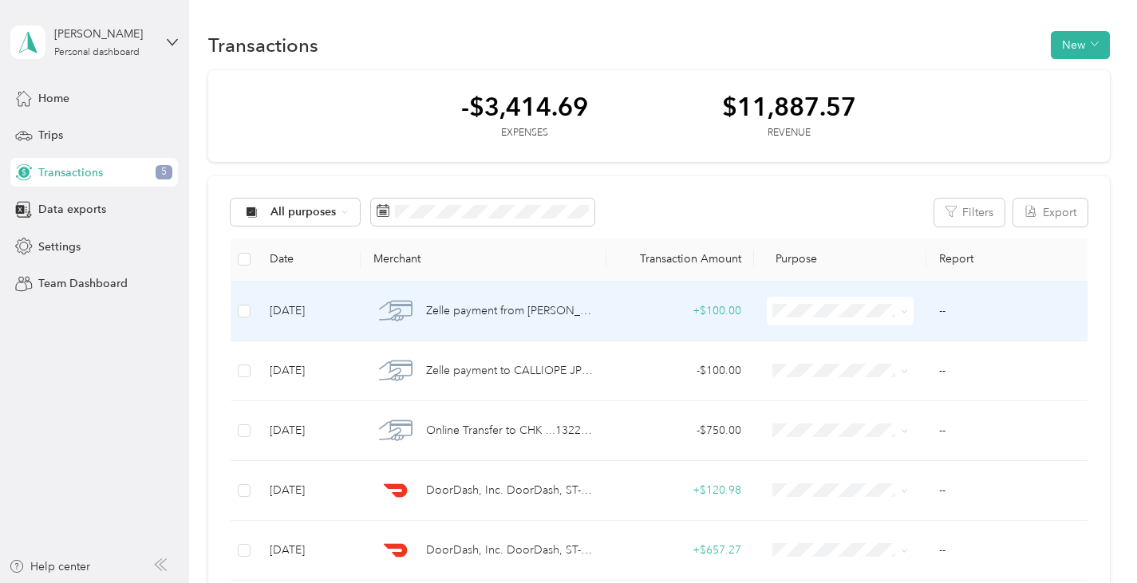
scroll to position [10, 0]
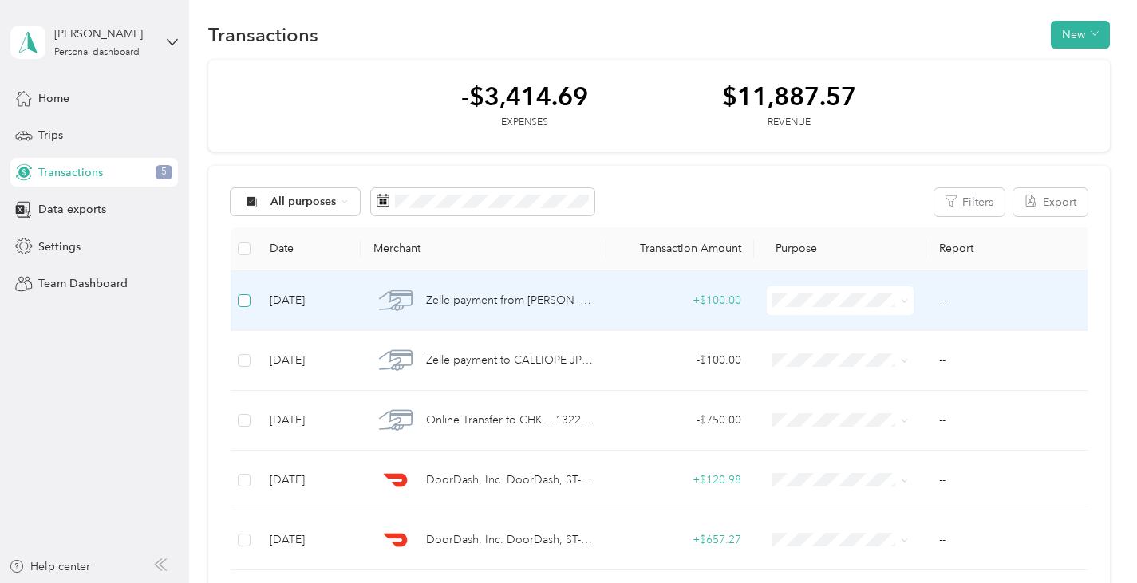
click at [250, 301] on span at bounding box center [244, 300] width 13 height 13
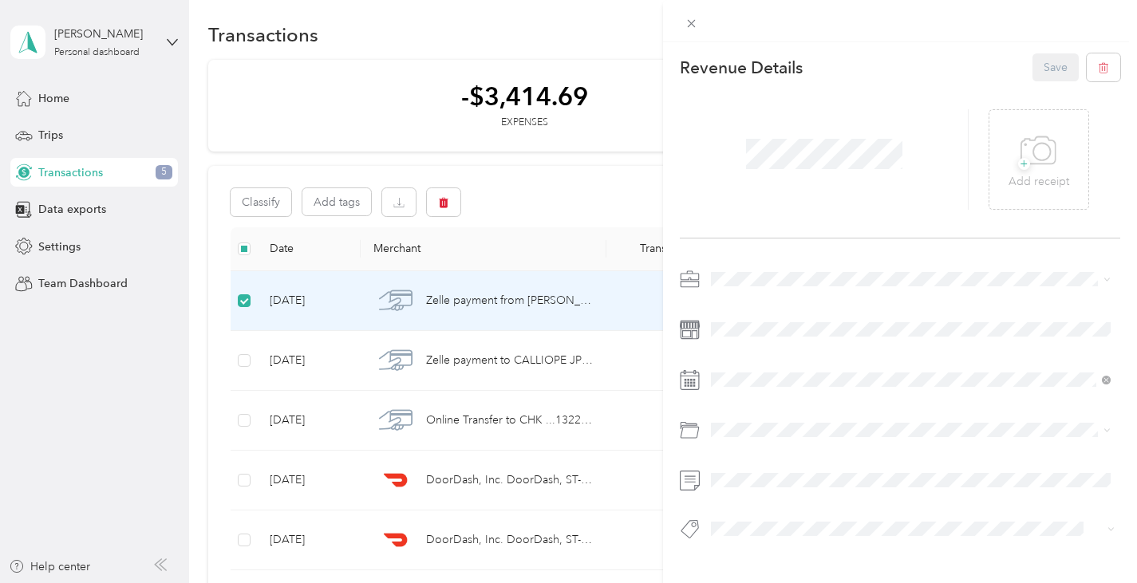
click at [245, 361] on div "This revenue cannot be edited because it is either under review, approved, or p…" at bounding box center [568, 291] width 1137 height 583
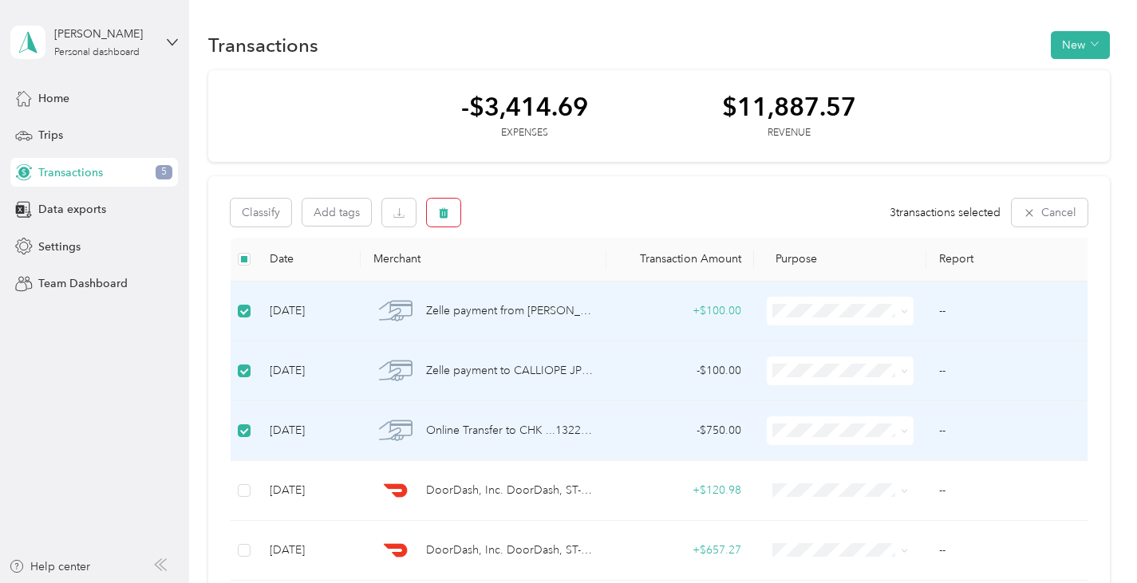
click at [441, 211] on icon "button" at bounding box center [444, 212] width 10 height 10
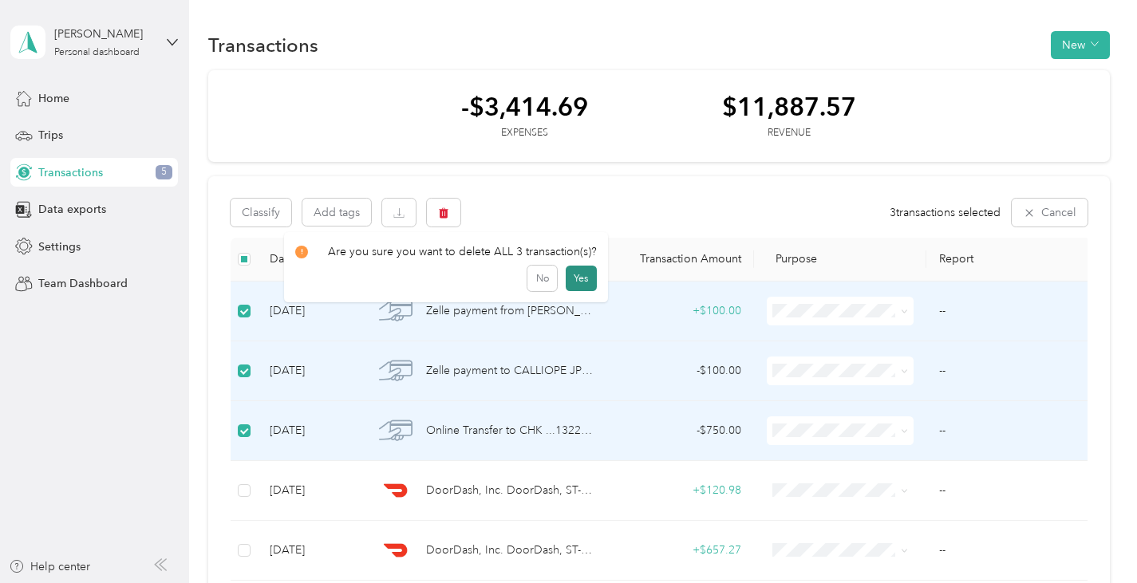
click at [582, 281] on button "Yes" at bounding box center [581, 279] width 31 height 26
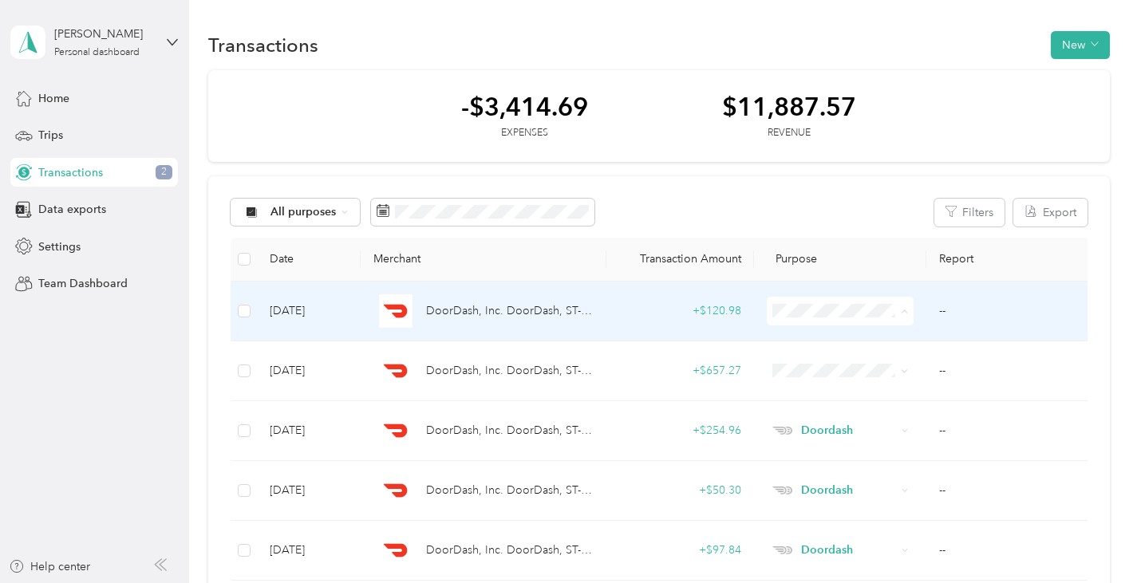
click at [833, 390] on span "Doordash" at bounding box center [855, 396] width 97 height 17
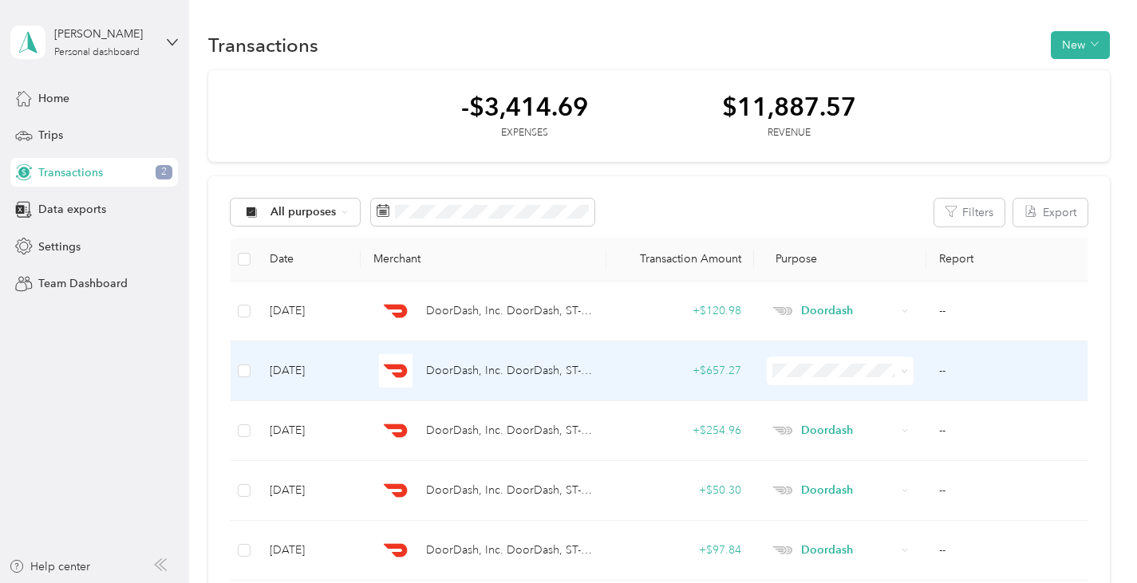
click at [822, 202] on li "Doordash" at bounding box center [840, 197] width 147 height 28
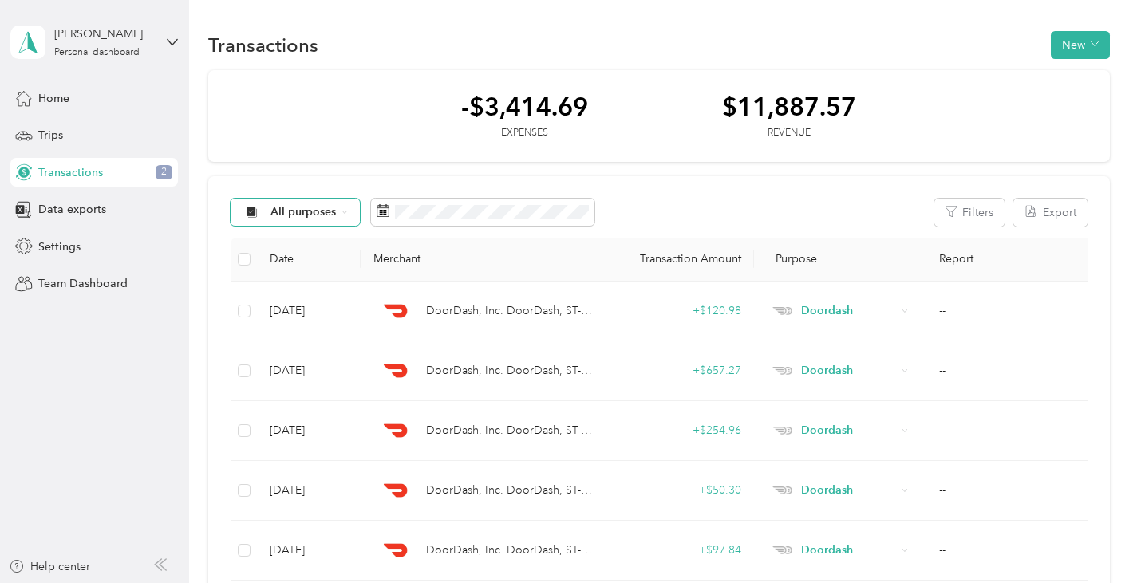
click at [316, 215] on span "All purposes" at bounding box center [303, 212] width 66 height 11
click at [307, 270] on li "Unclassified" at bounding box center [295, 269] width 128 height 28
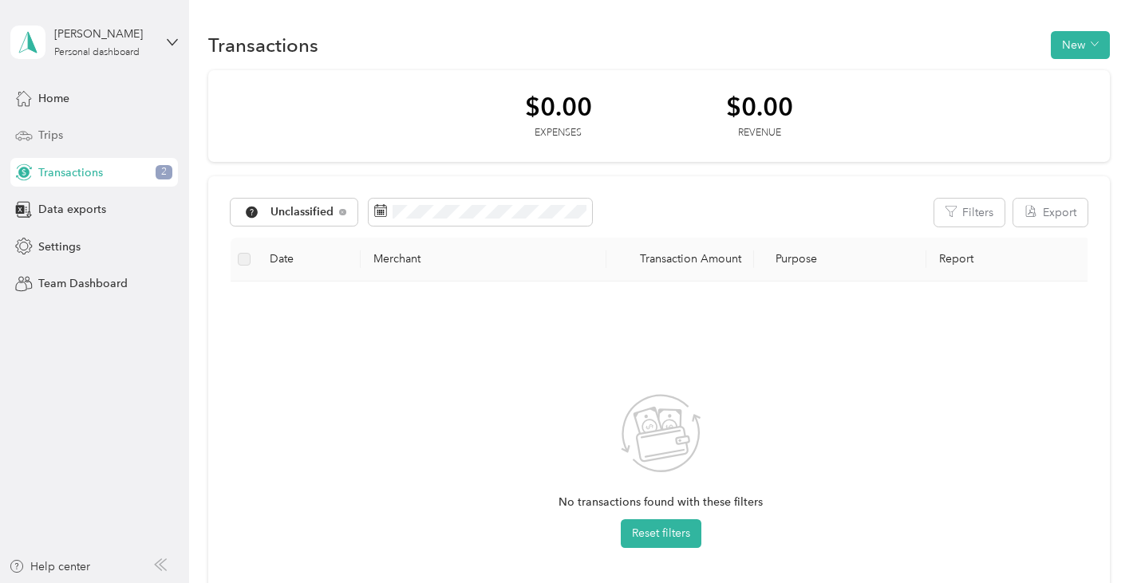
click at [61, 128] on span "Trips" at bounding box center [50, 135] width 25 height 17
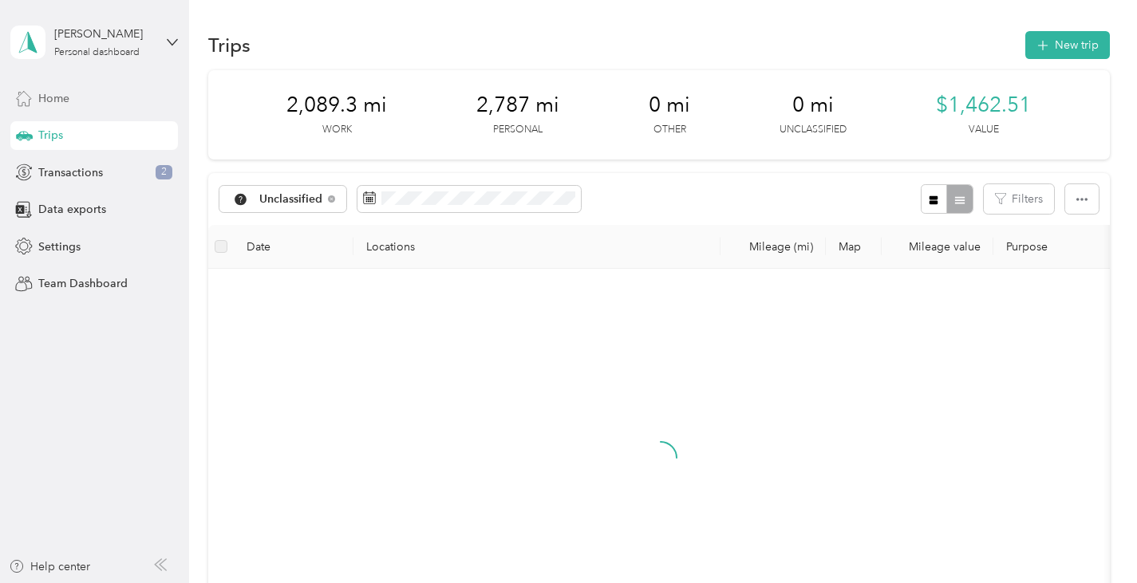
click at [55, 96] on span "Home" at bounding box center [53, 98] width 31 height 17
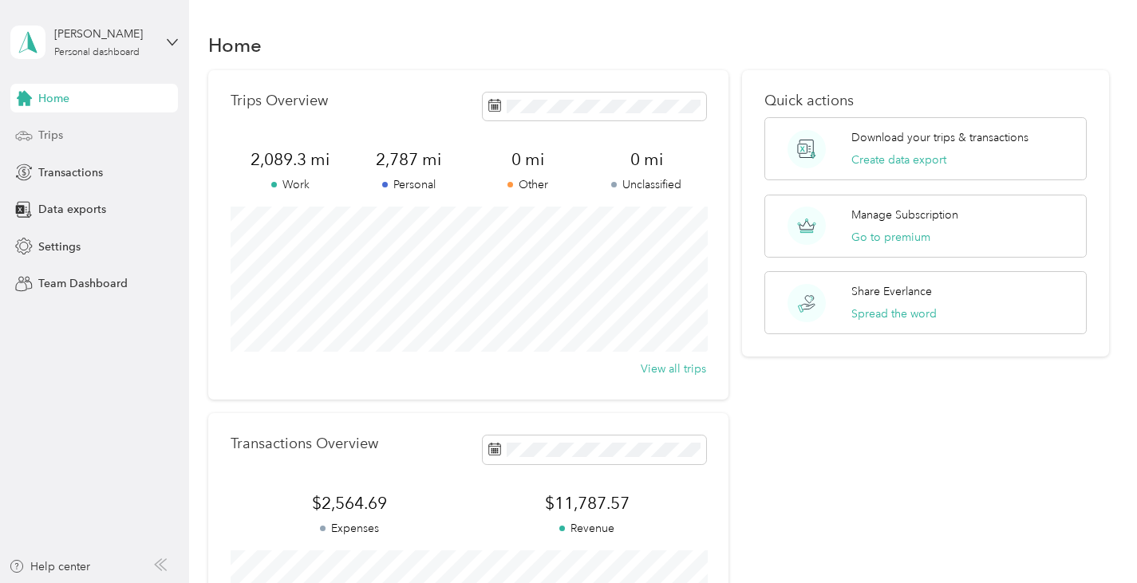
click at [56, 136] on span "Trips" at bounding box center [50, 135] width 25 height 17
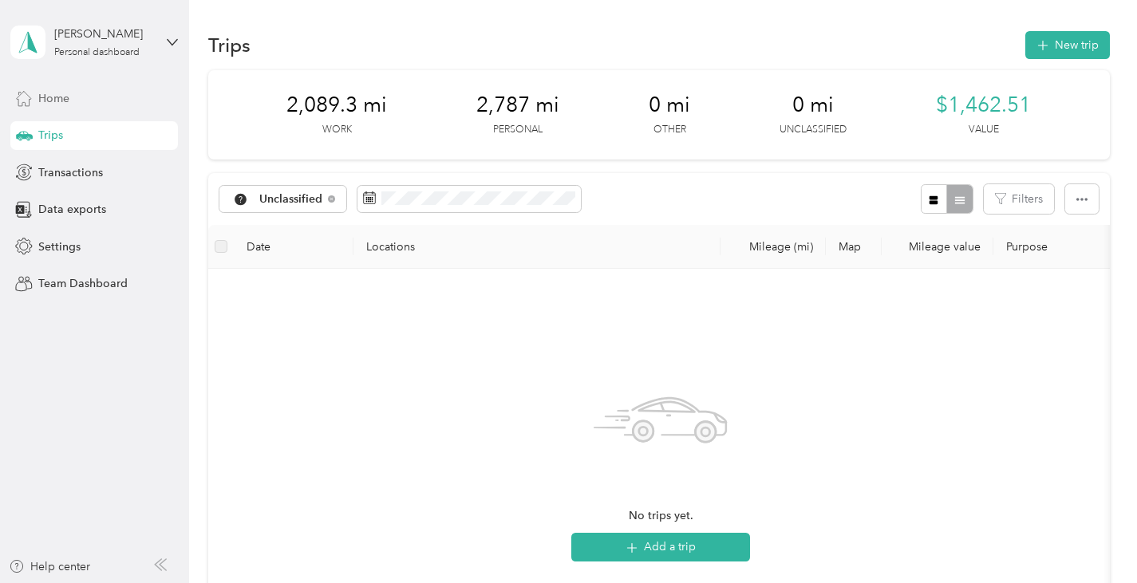
click at [54, 92] on span "Home" at bounding box center [53, 98] width 31 height 17
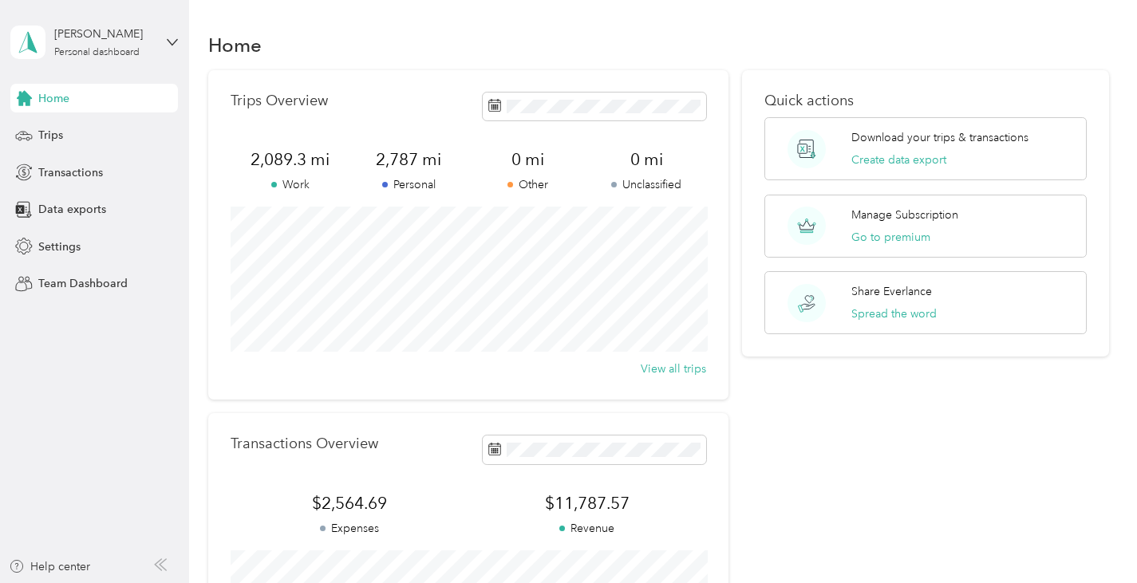
click at [163, 45] on div "[PERSON_NAME] Personal dashboard" at bounding box center [94, 42] width 168 height 56
click at [70, 129] on div "Log out" at bounding box center [55, 131] width 61 height 17
